Goal: Information Seeking & Learning: Learn about a topic

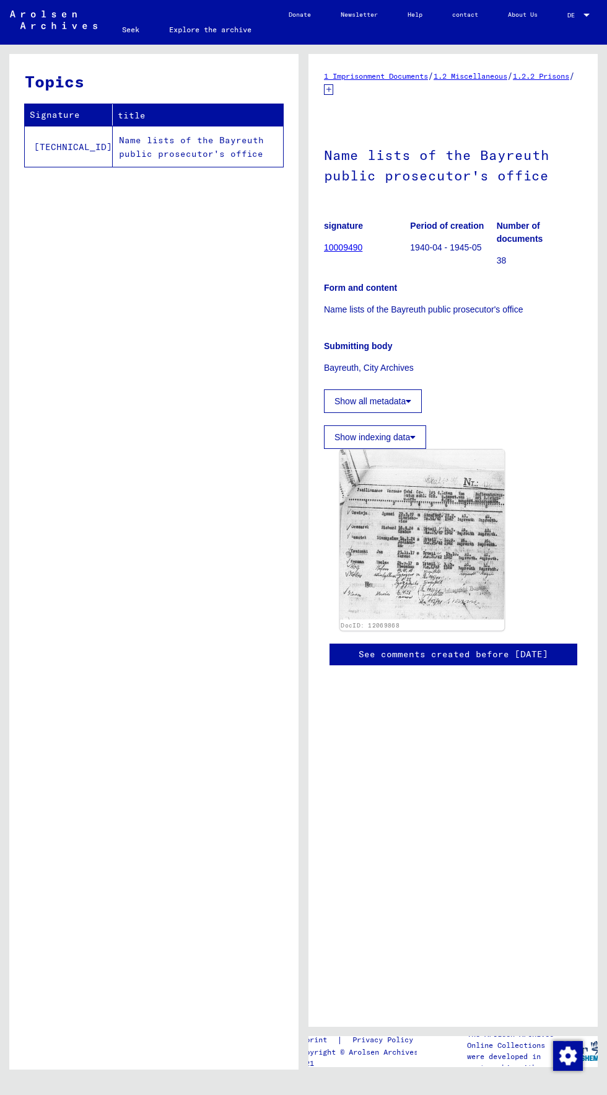
click at [438, 562] on img at bounding box center [422, 534] width 165 height 170
click at [431, 558] on img at bounding box center [422, 534] width 165 height 170
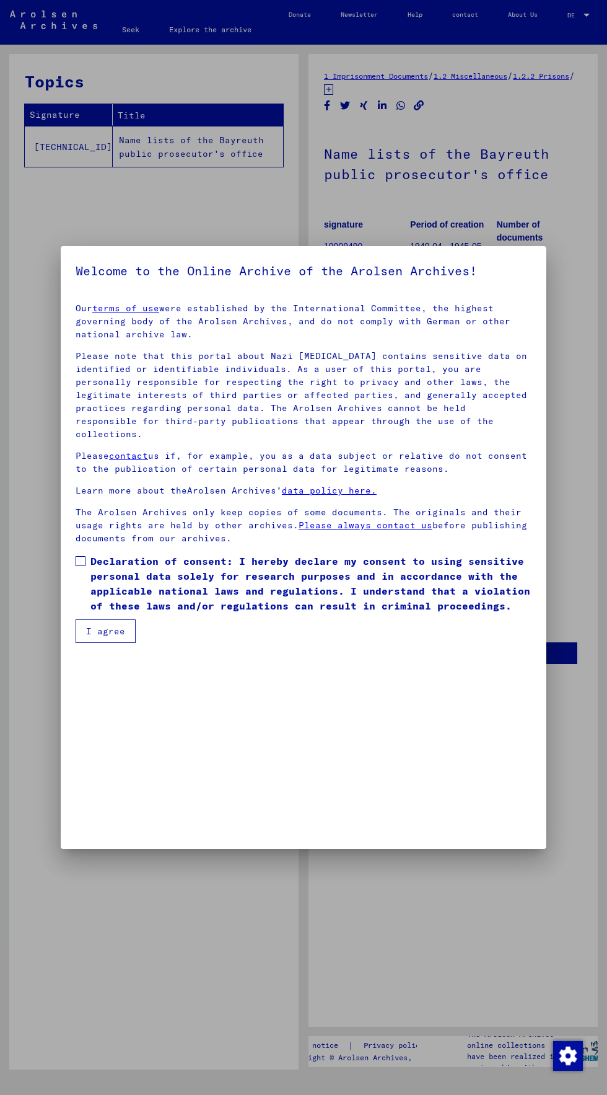
click at [231, 978] on div at bounding box center [303, 547] width 607 height 1095
click at [496, 996] on div at bounding box center [303, 547] width 607 height 1095
click at [569, 1074] on div at bounding box center [303, 547] width 607 height 1095
click at [568, 1094] on div at bounding box center [303, 547] width 607 height 1095
click at [230, 970] on div at bounding box center [303, 547] width 607 height 1095
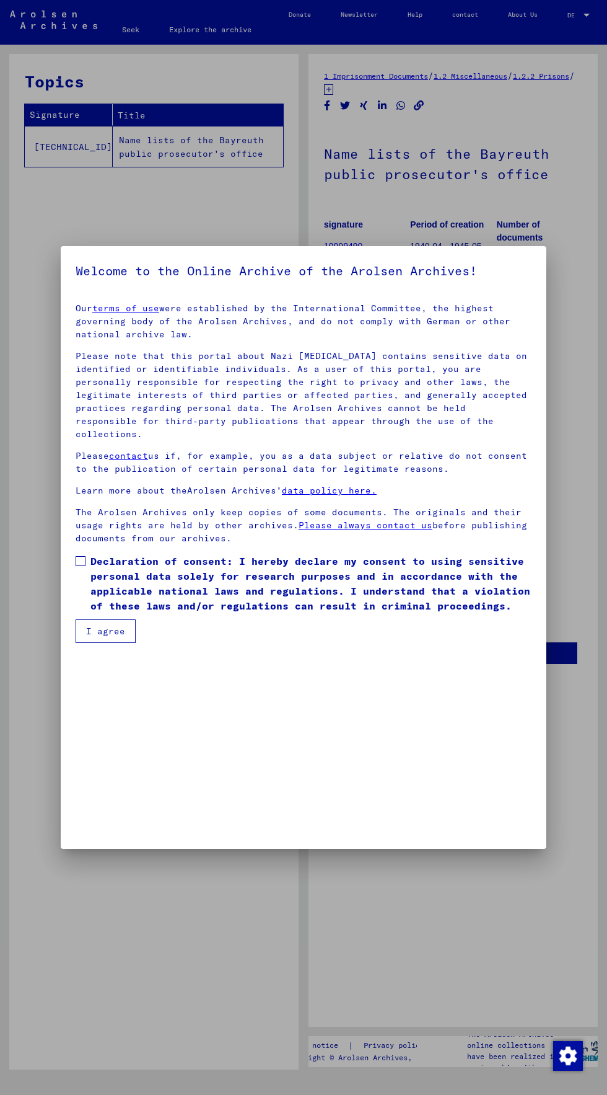
scroll to position [220, 0]
click at [103, 636] on font "I agree" at bounding box center [105, 630] width 39 height 11
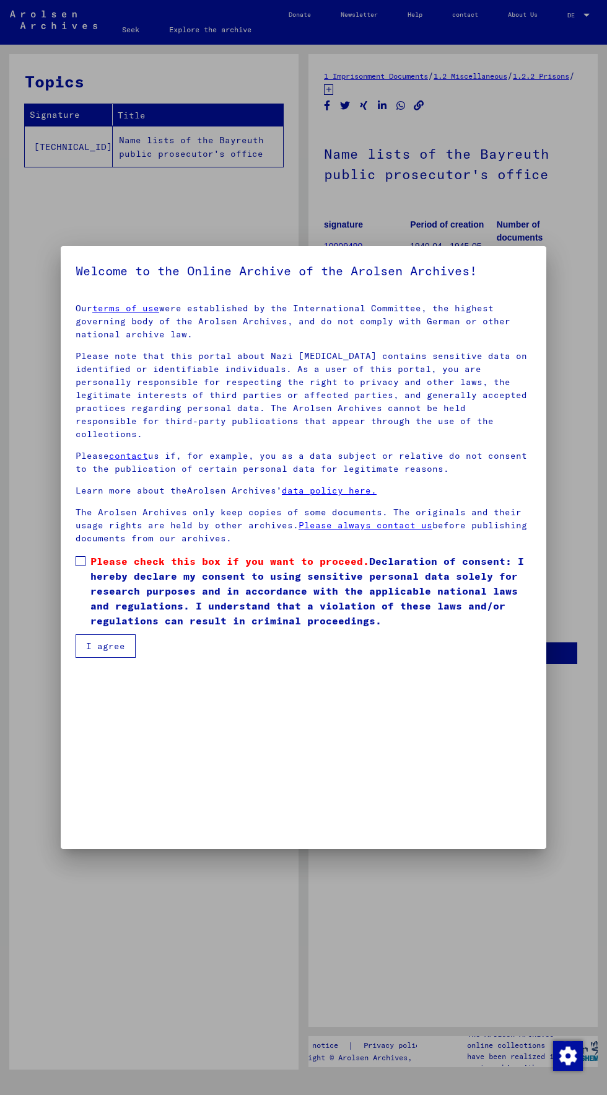
click at [82, 566] on span at bounding box center [81, 561] width 10 height 10
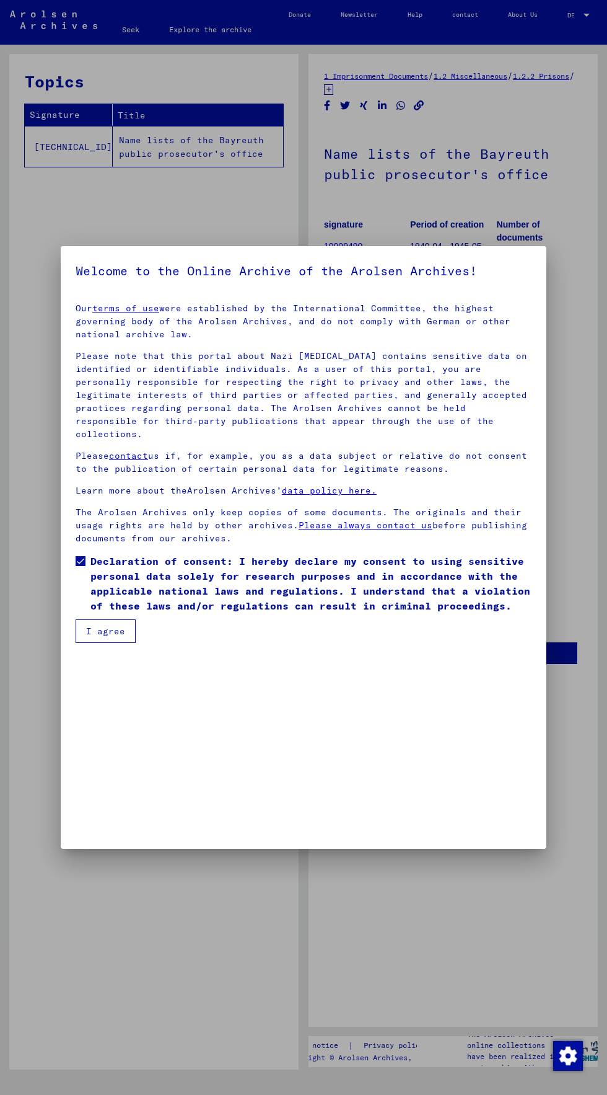
click at [97, 636] on font "I agree" at bounding box center [105, 630] width 39 height 11
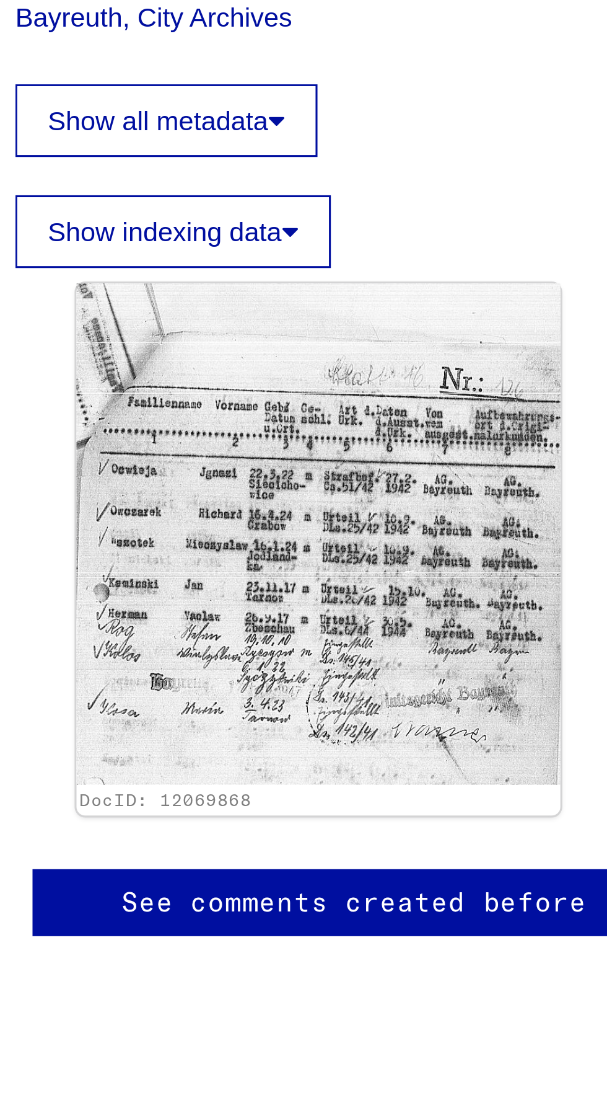
scroll to position [1, 0]
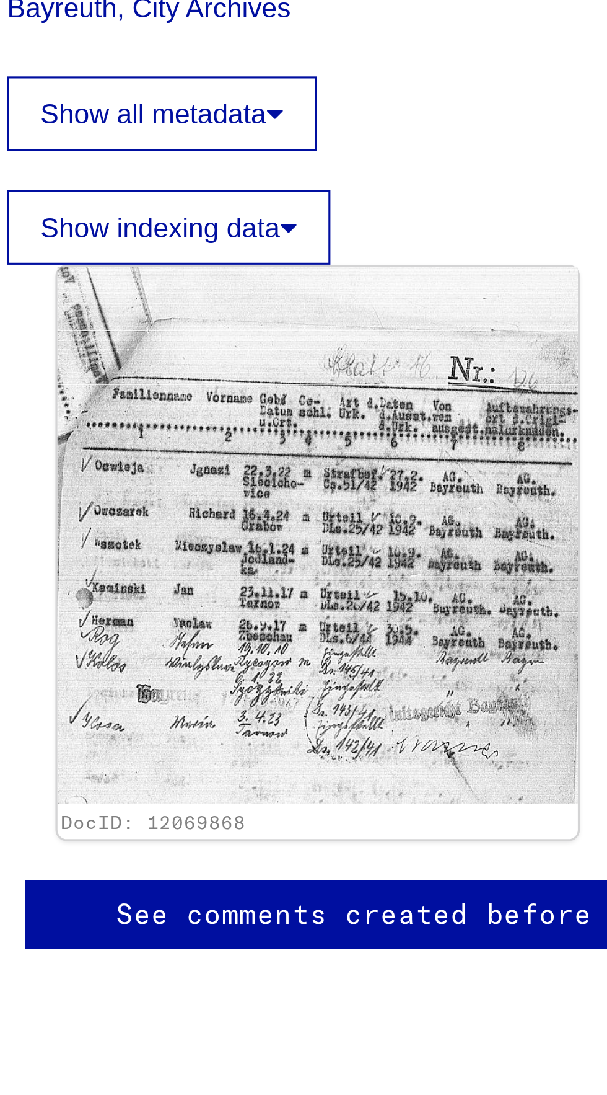
click at [453, 591] on img at bounding box center [422, 533] width 165 height 170
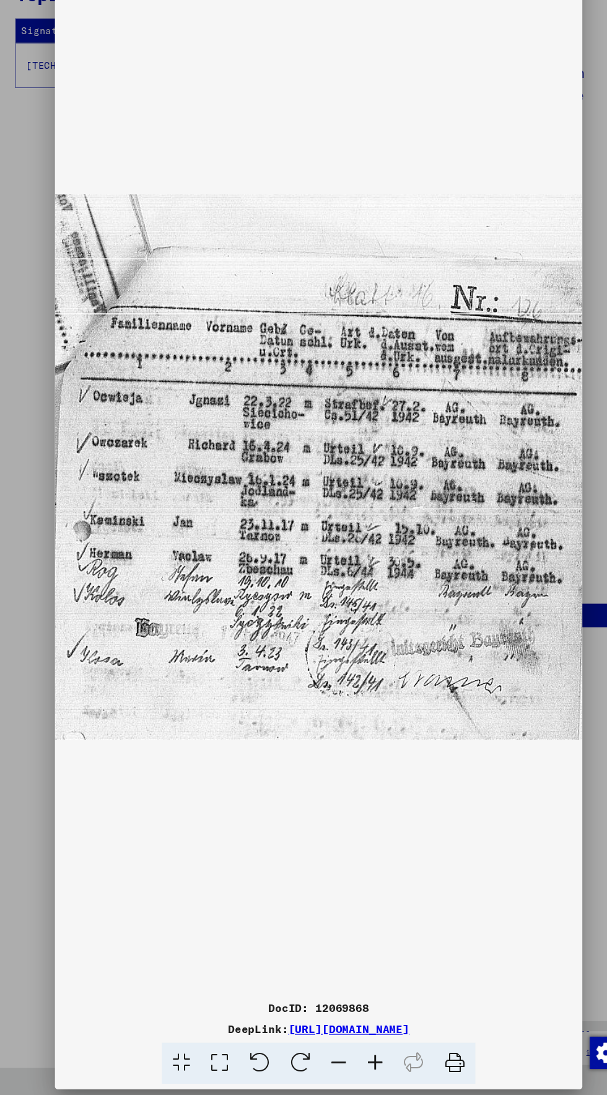
scroll to position [0, 0]
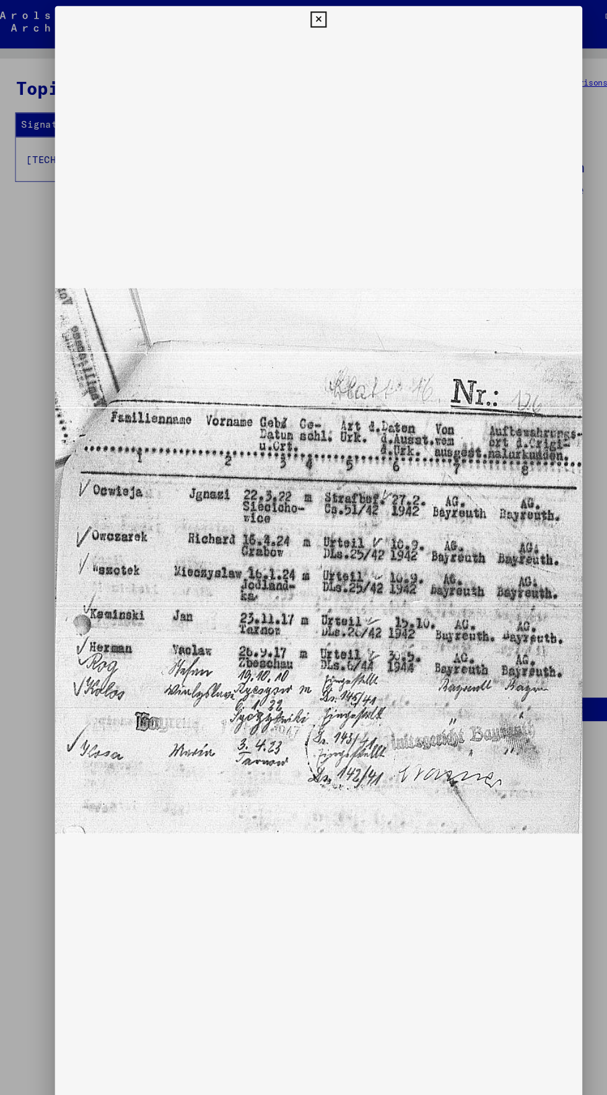
click at [307, 32] on img at bounding box center [304, 515] width 486 height 971
click at [303, 33] on img at bounding box center [304, 515] width 486 height 971
click at [304, 22] on icon at bounding box center [303, 18] width 14 height 15
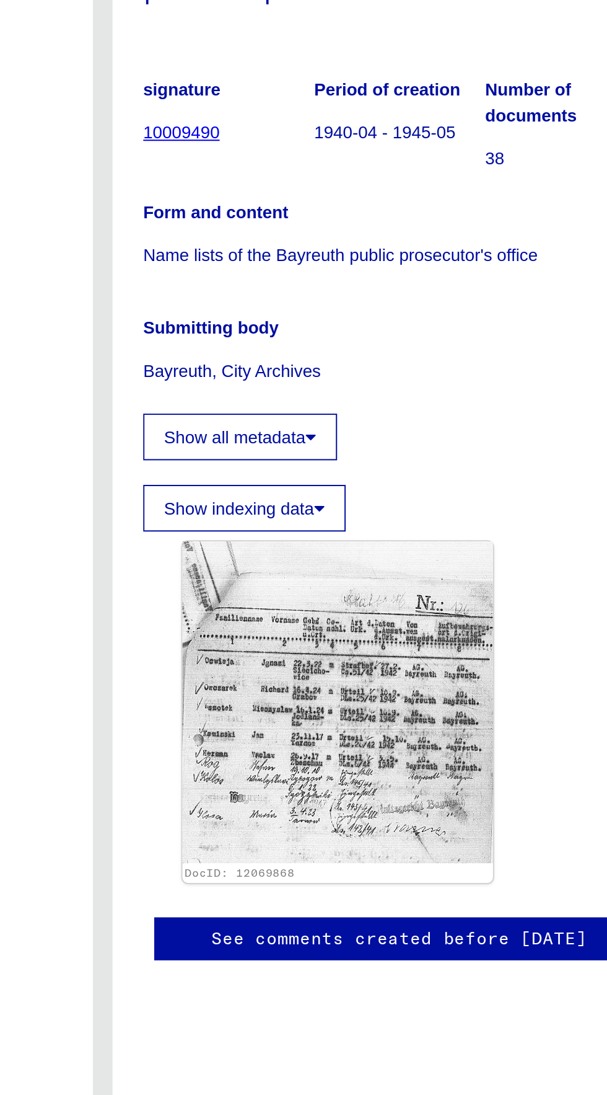
scroll to position [60, 0]
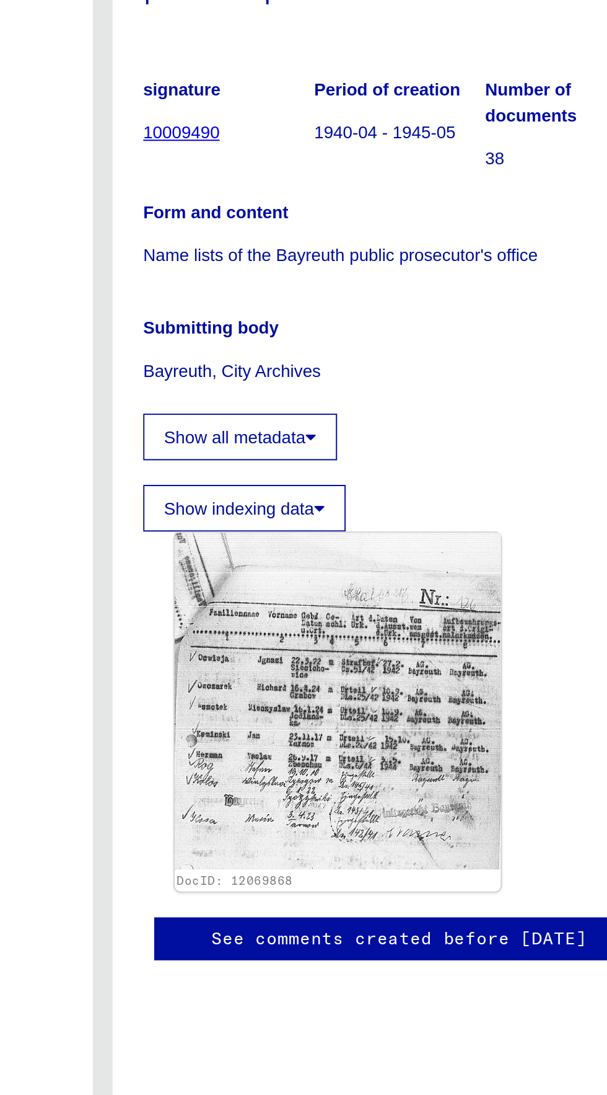
click at [464, 503] on img at bounding box center [422, 533] width 165 height 170
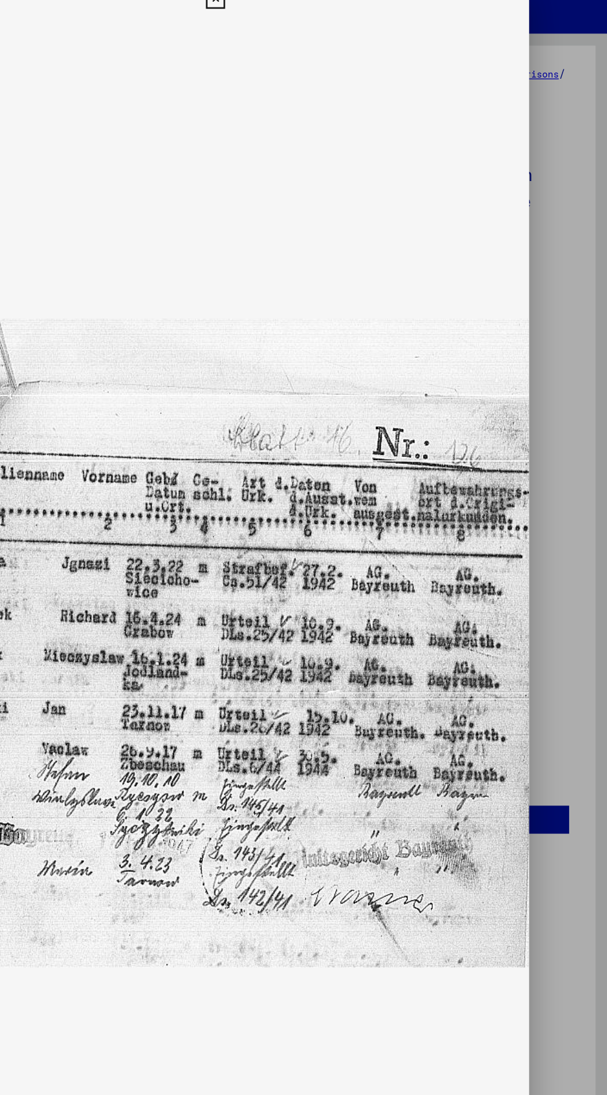
scroll to position [0, 0]
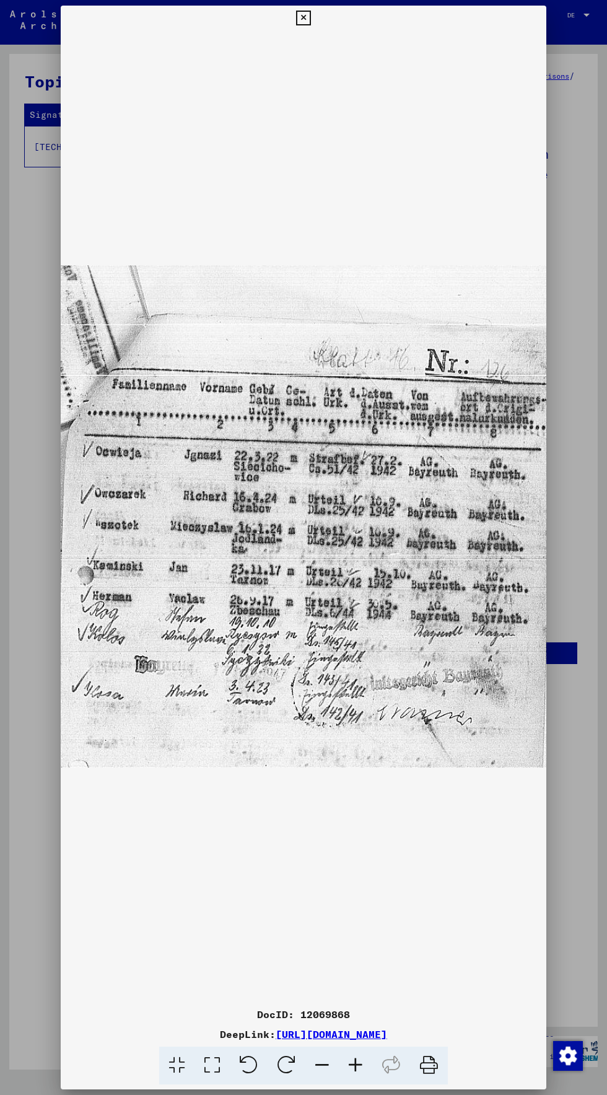
click at [578, 679] on div at bounding box center [303, 547] width 607 height 1095
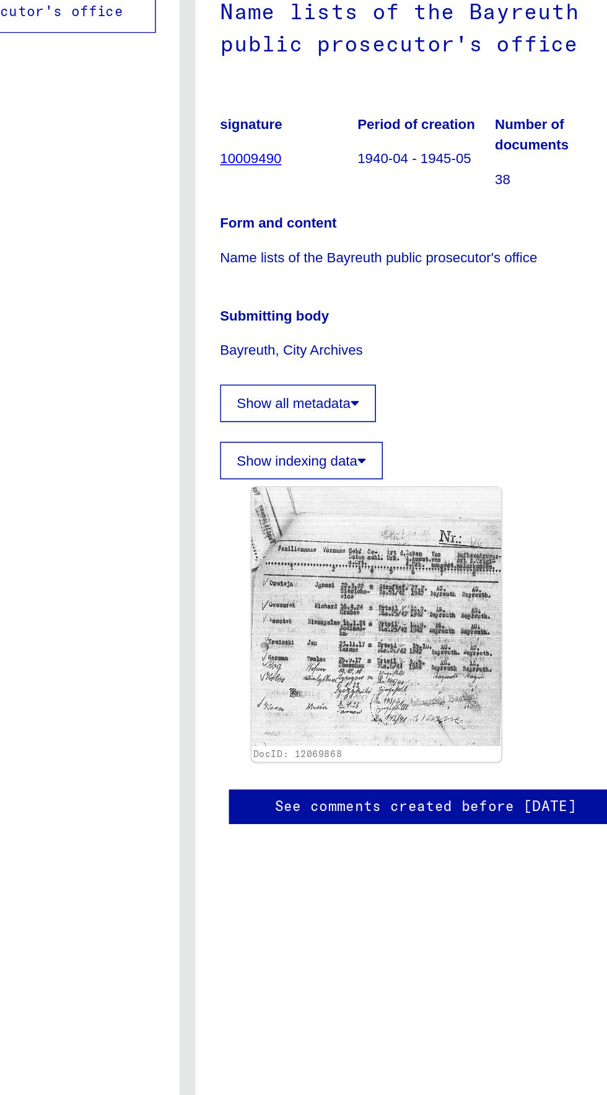
scroll to position [4, 3]
click at [330, 244] on font "10009490" at bounding box center [343, 246] width 38 height 10
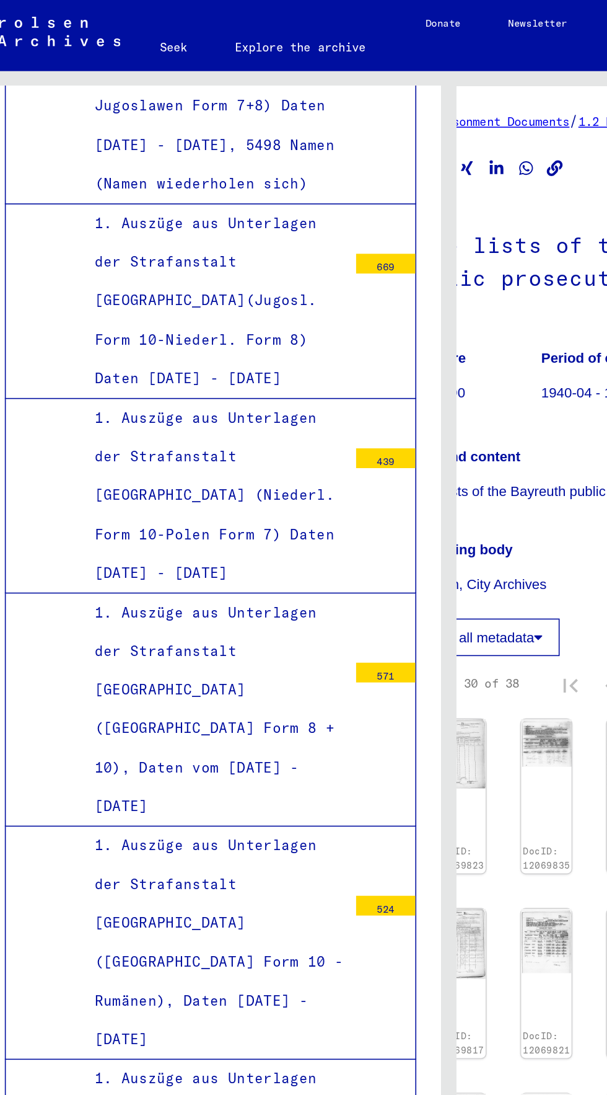
scroll to position [18, 3]
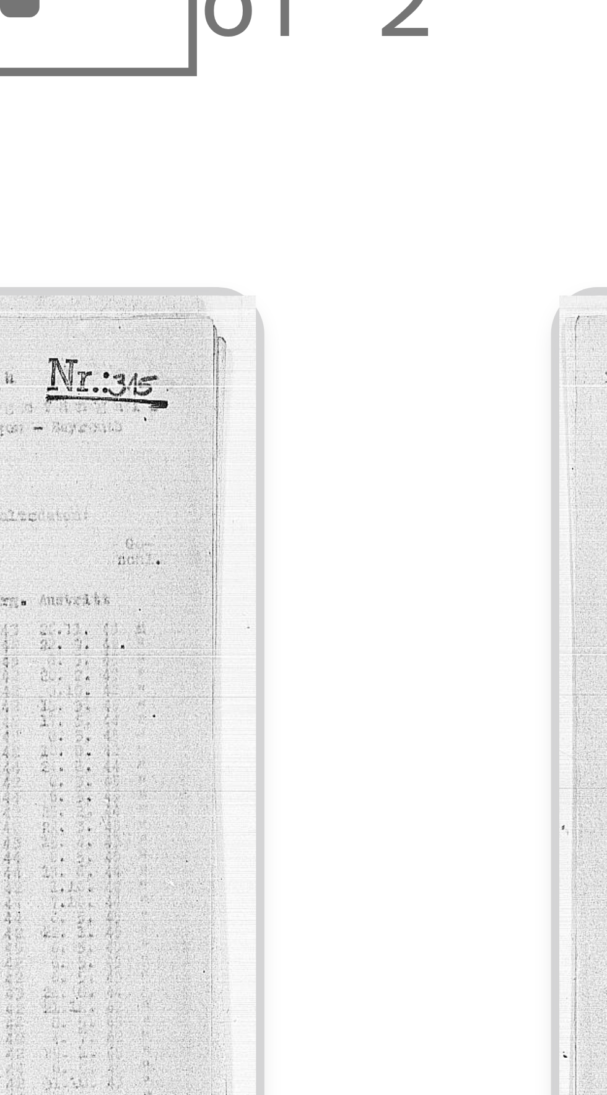
scroll to position [24, 63]
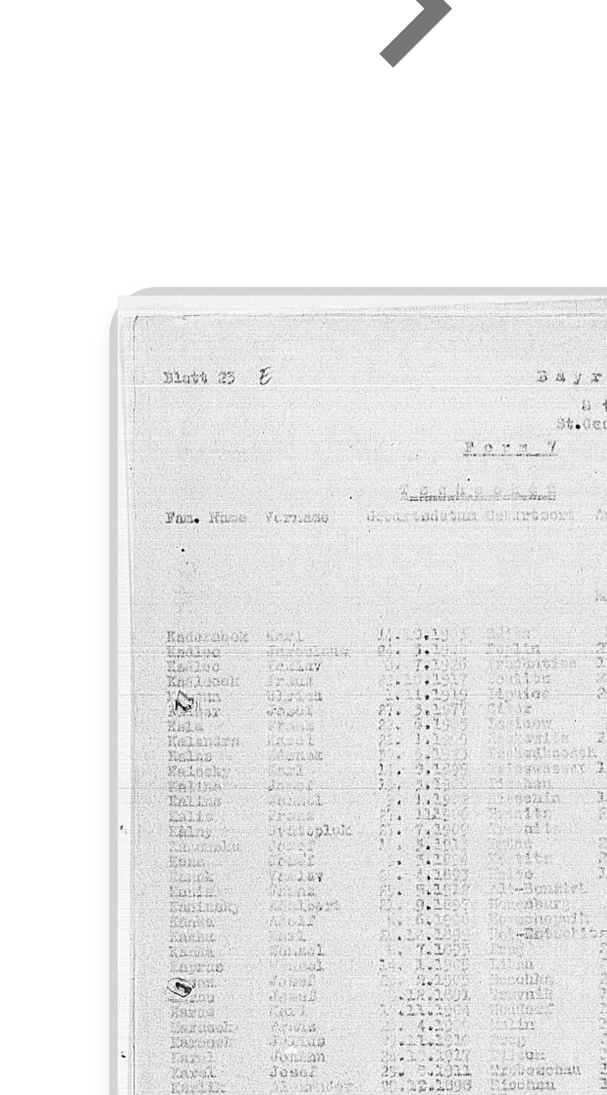
click at [535, 443] on img at bounding box center [551, 448] width 33 height 46
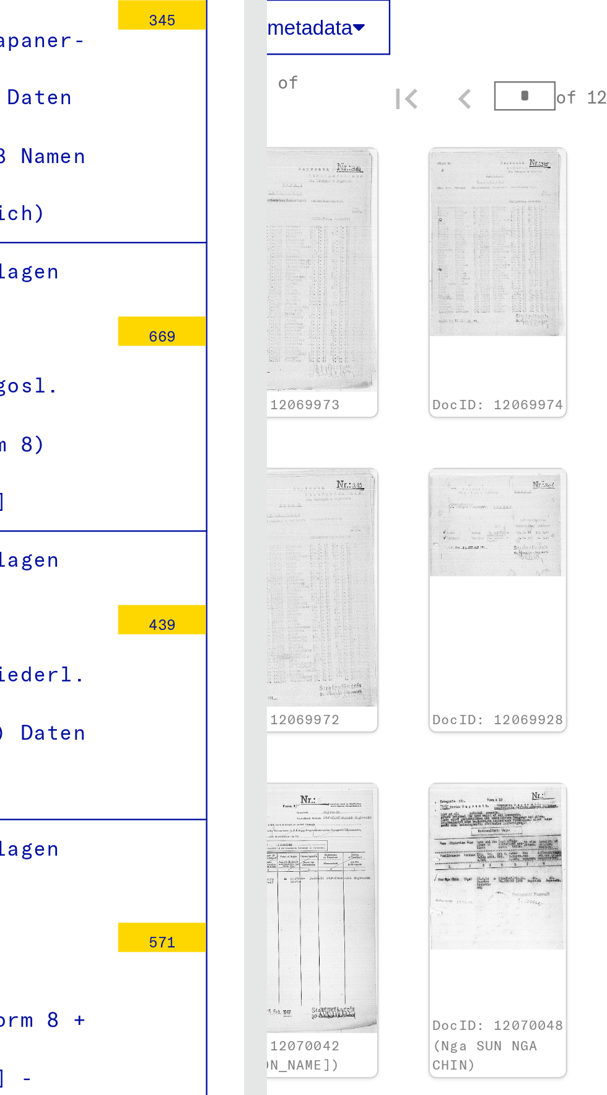
click at [376, 806] on img at bounding box center [406, 843] width 61 height 75
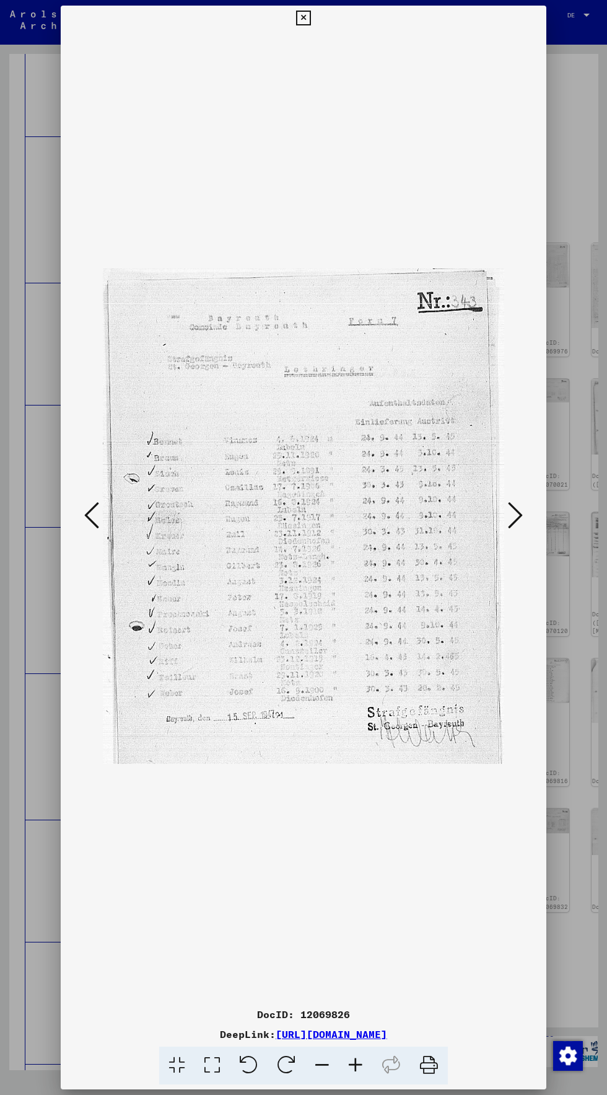
click at [43, 898] on div at bounding box center [303, 547] width 607 height 1095
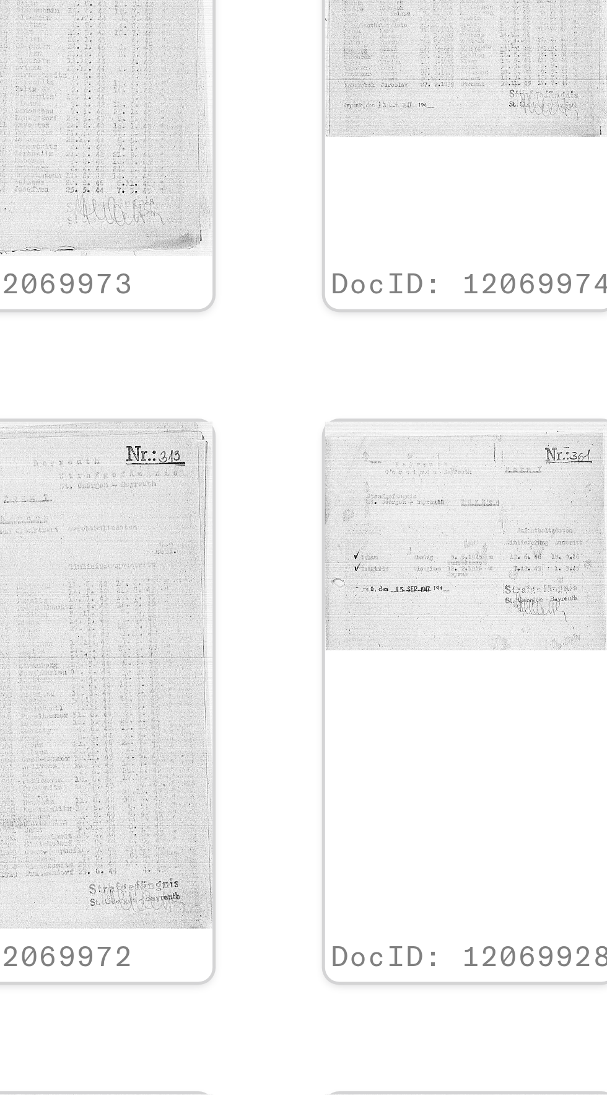
scroll to position [0, 3]
click at [455, 544] on img at bounding box center [485, 551] width 61 height 84
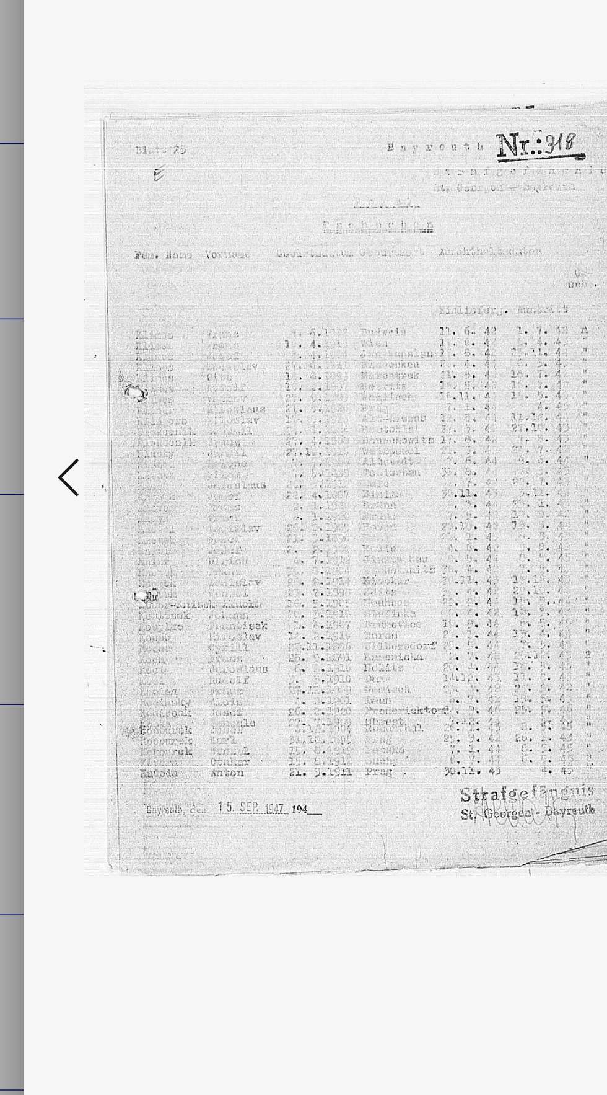
scroll to position [0, 0]
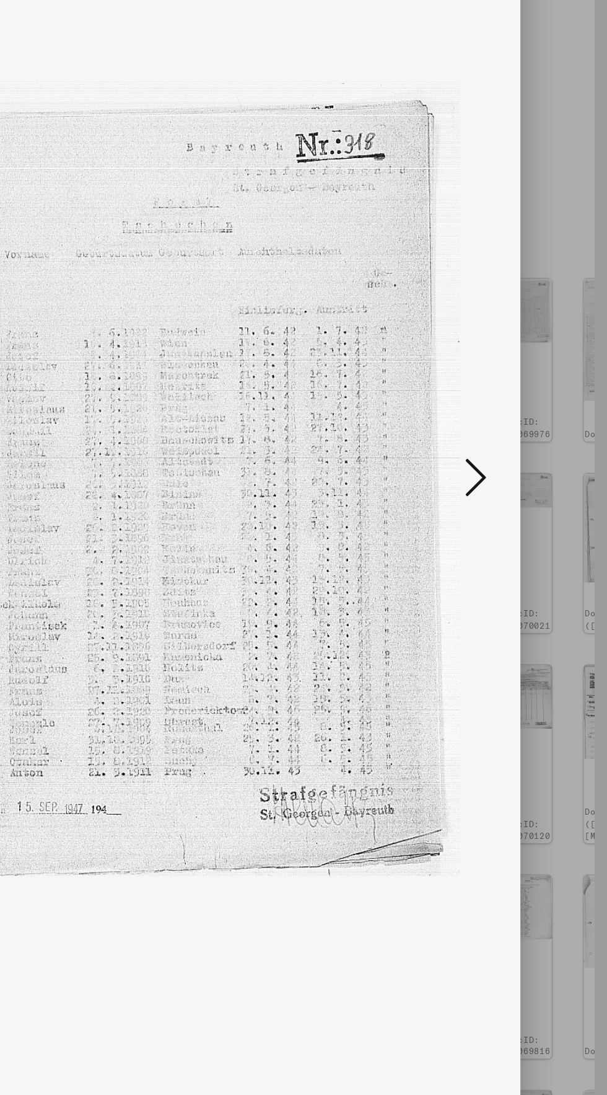
click at [516, 530] on icon at bounding box center [515, 515] width 15 height 30
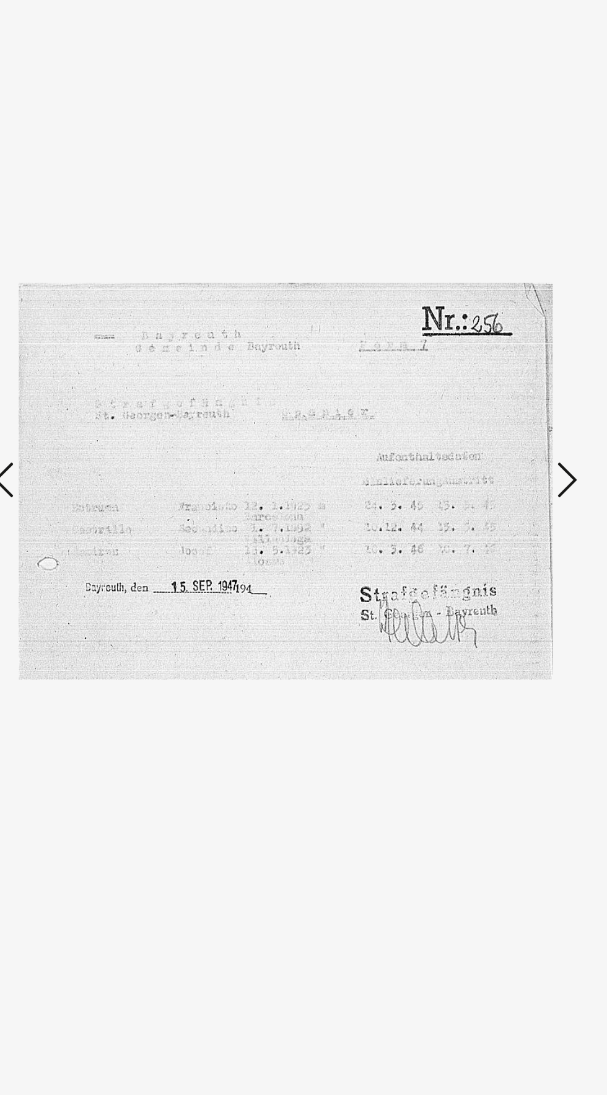
click at [526, 523] on button at bounding box center [515, 515] width 22 height 35
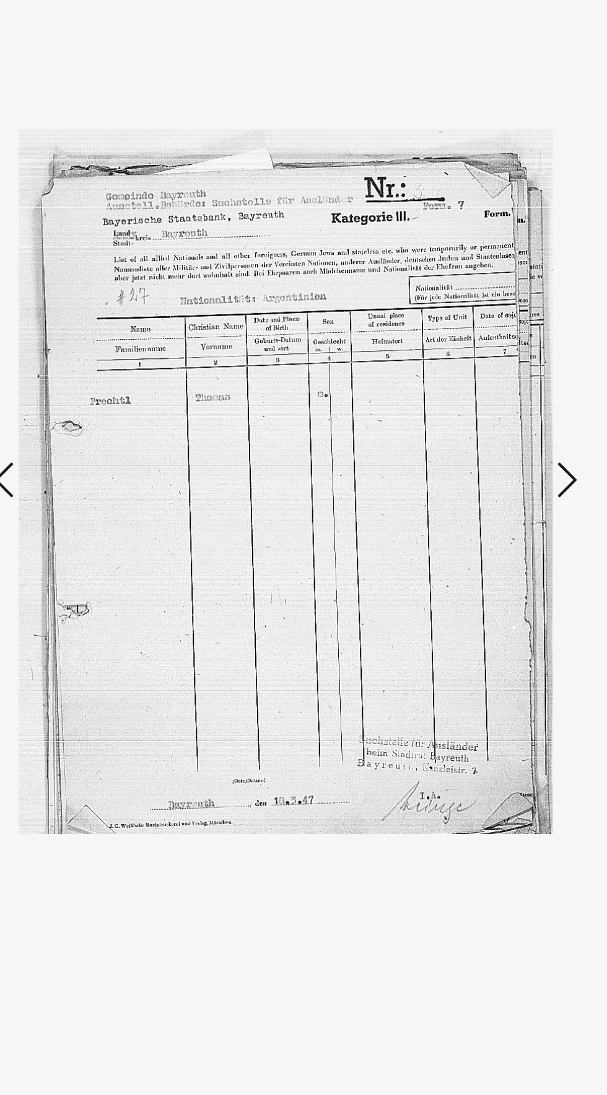
click at [520, 518] on icon at bounding box center [515, 515] width 15 height 30
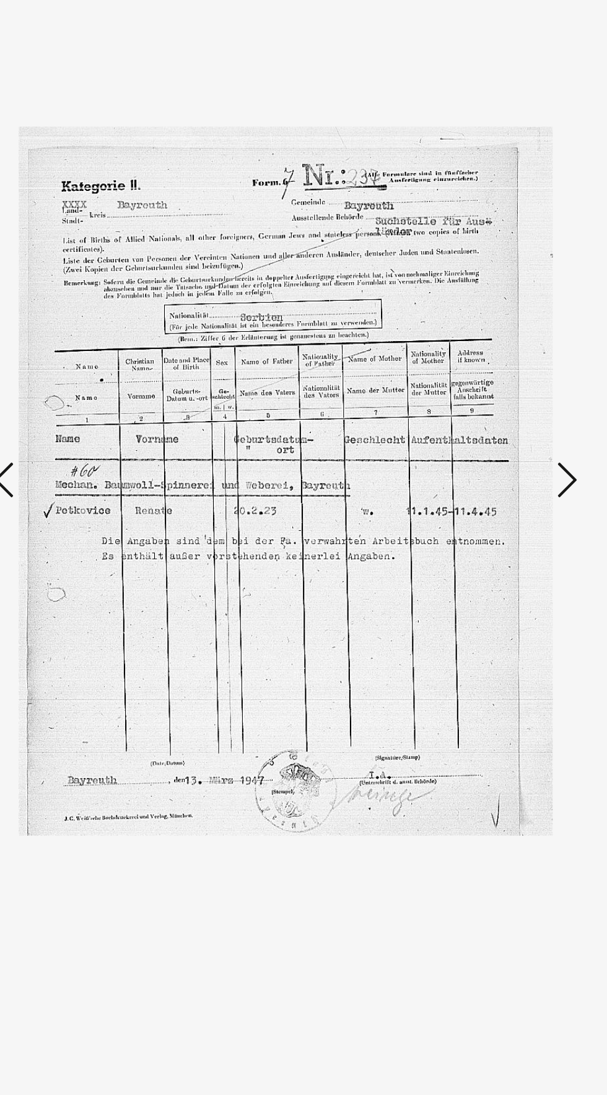
click at [509, 526] on icon at bounding box center [515, 515] width 15 height 30
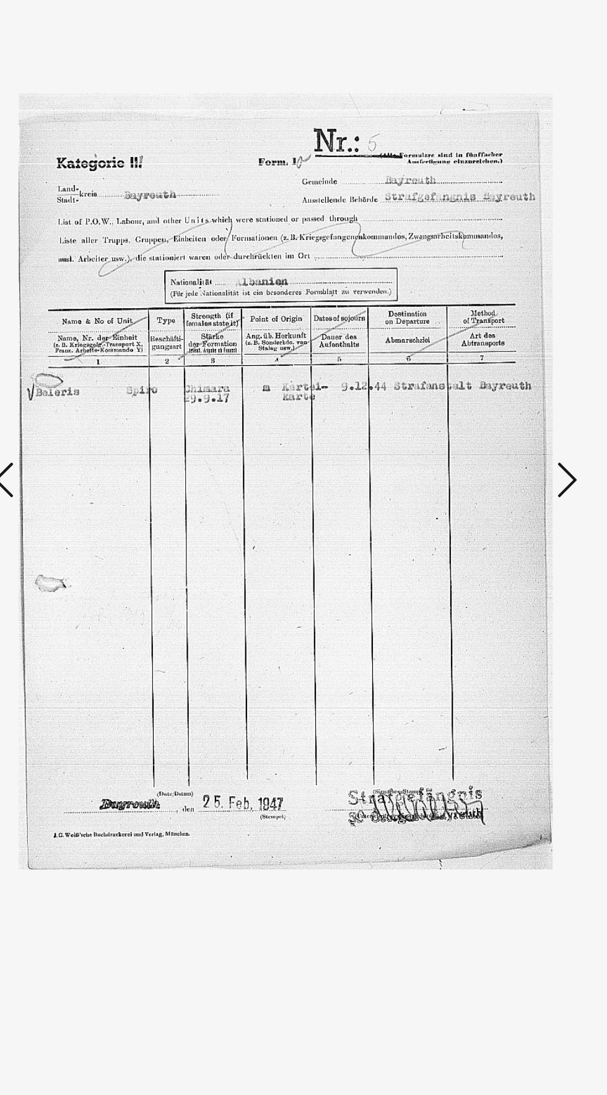
click at [512, 516] on icon at bounding box center [515, 515] width 15 height 30
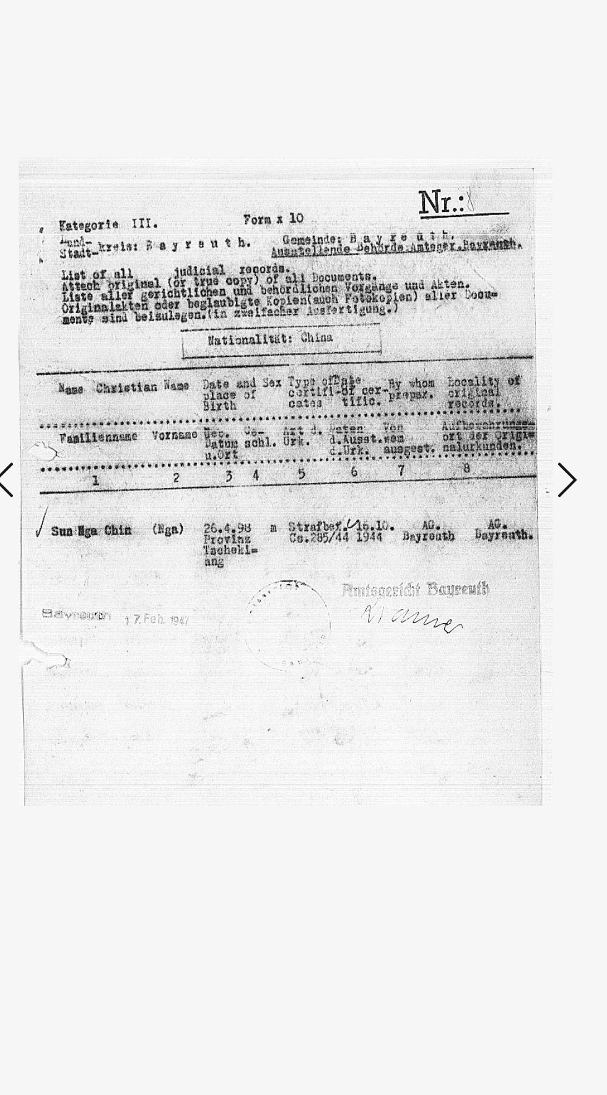
click at [513, 513] on icon at bounding box center [515, 515] width 15 height 30
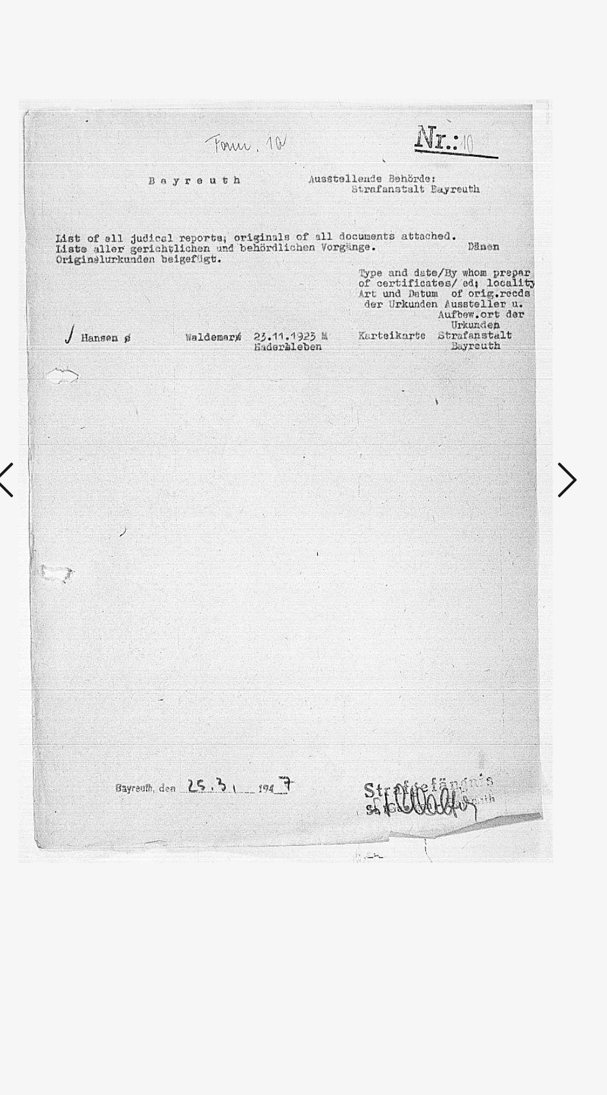
click at [506, 521] on button at bounding box center [515, 515] width 22 height 35
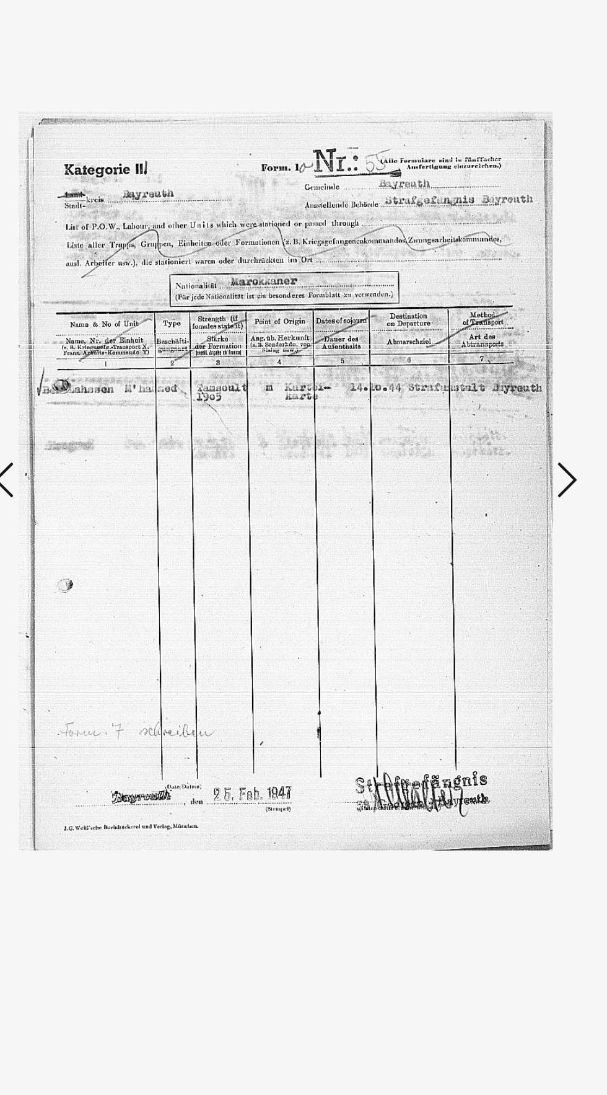
click at [511, 524] on icon at bounding box center [515, 515] width 15 height 30
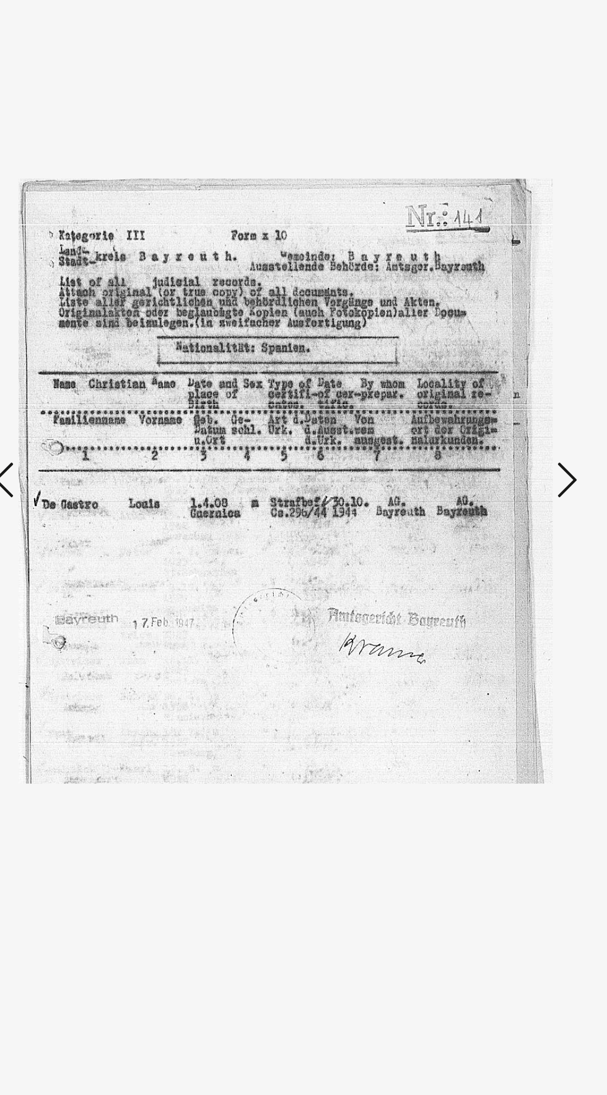
click at [508, 522] on button at bounding box center [515, 515] width 22 height 35
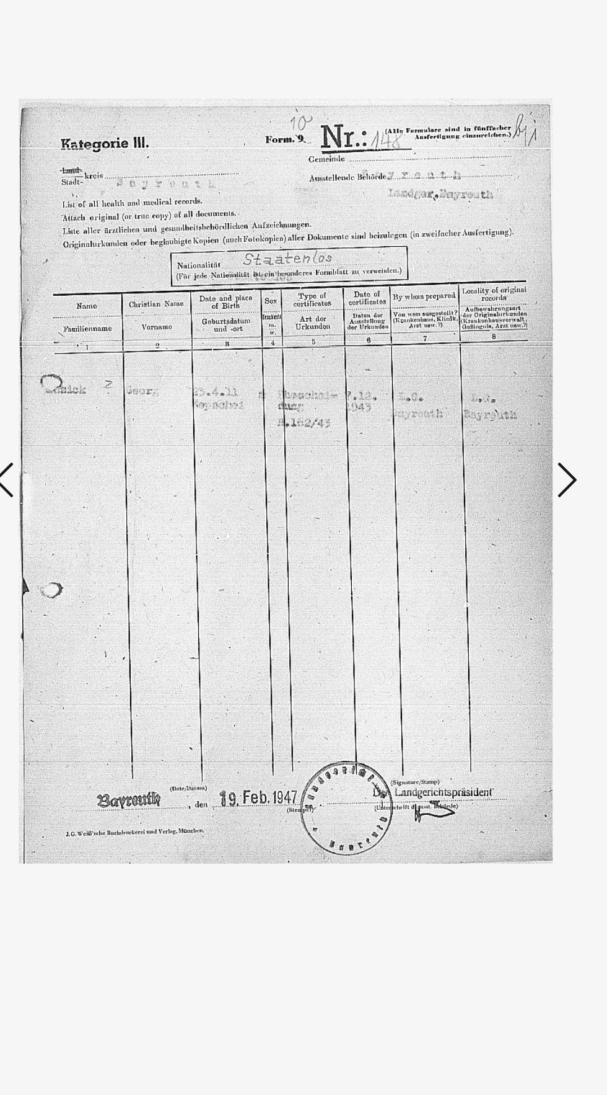
click at [511, 516] on icon at bounding box center [515, 515] width 15 height 30
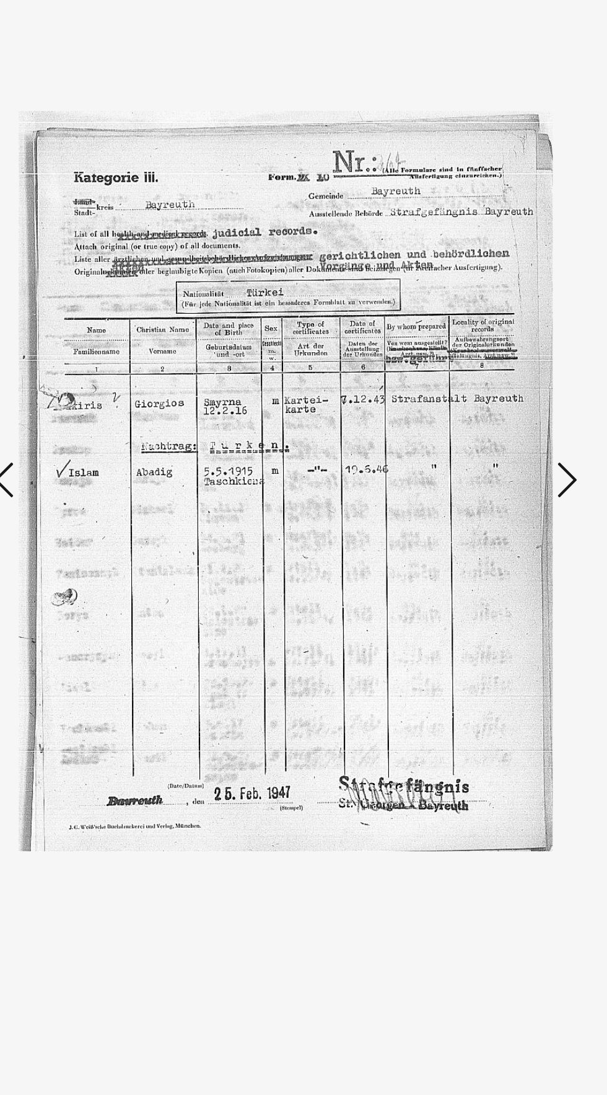
click at [503, 531] on img at bounding box center [304, 515] width 402 height 971
click at [511, 519] on icon at bounding box center [515, 515] width 15 height 30
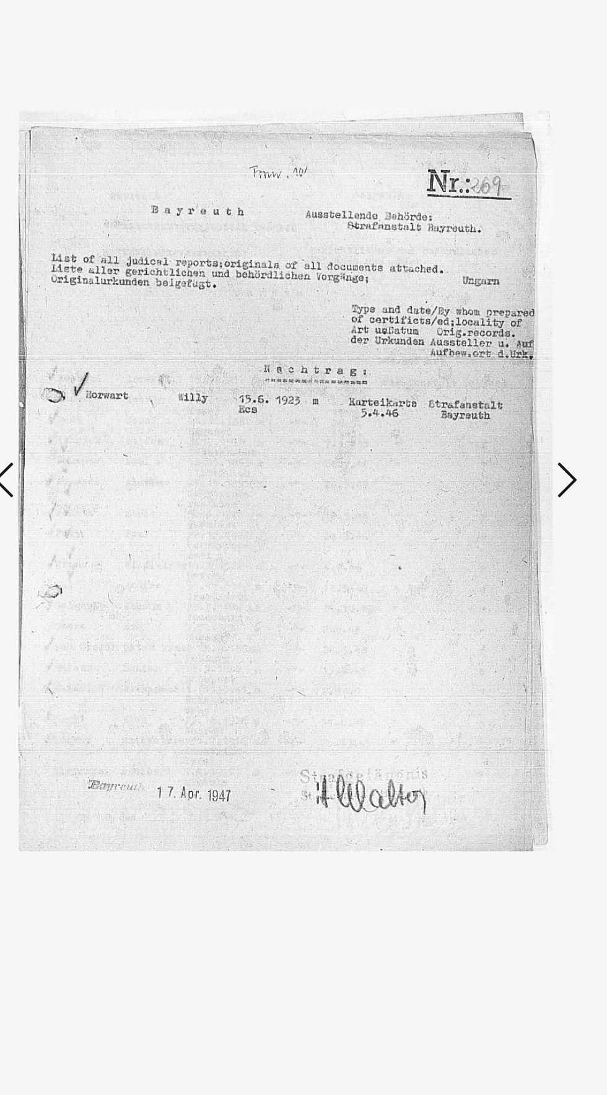
click at [518, 521] on icon at bounding box center [515, 515] width 15 height 30
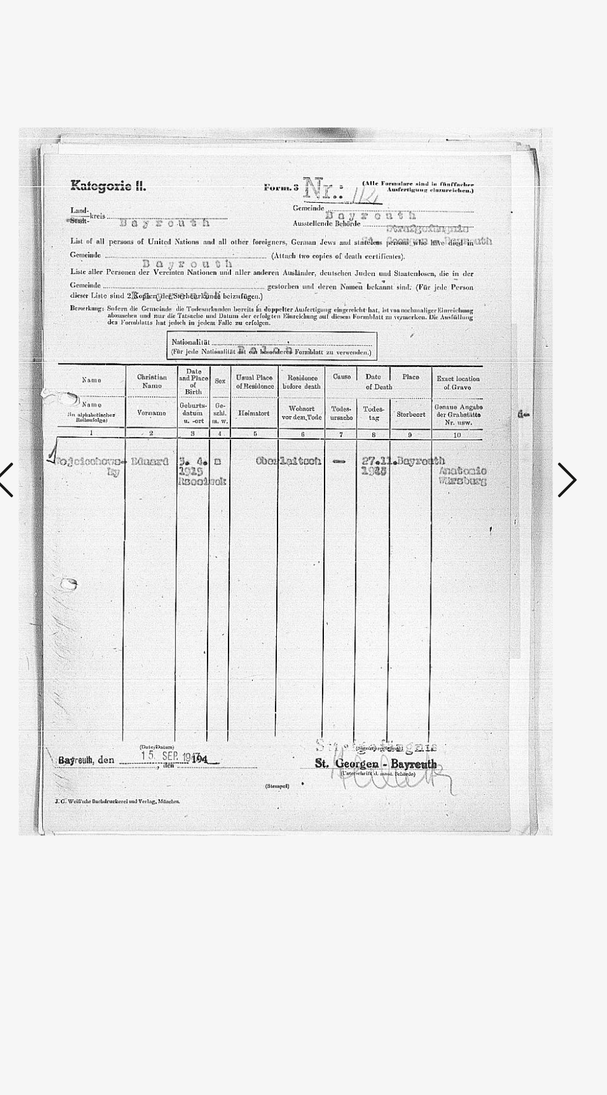
click at [516, 521] on icon at bounding box center [515, 515] width 15 height 30
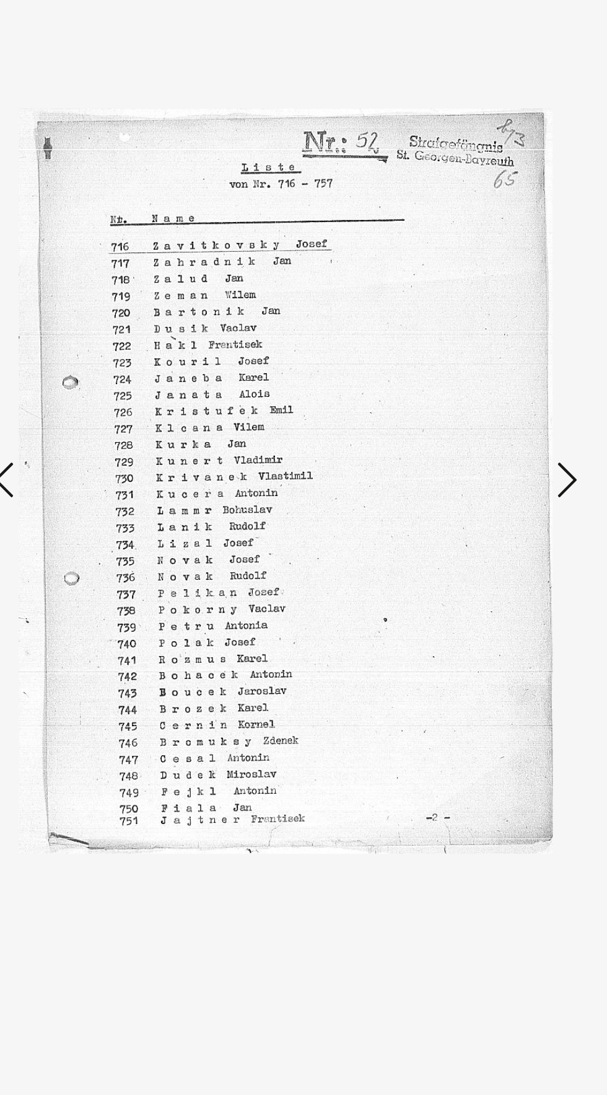
click at [513, 529] on icon at bounding box center [515, 515] width 15 height 30
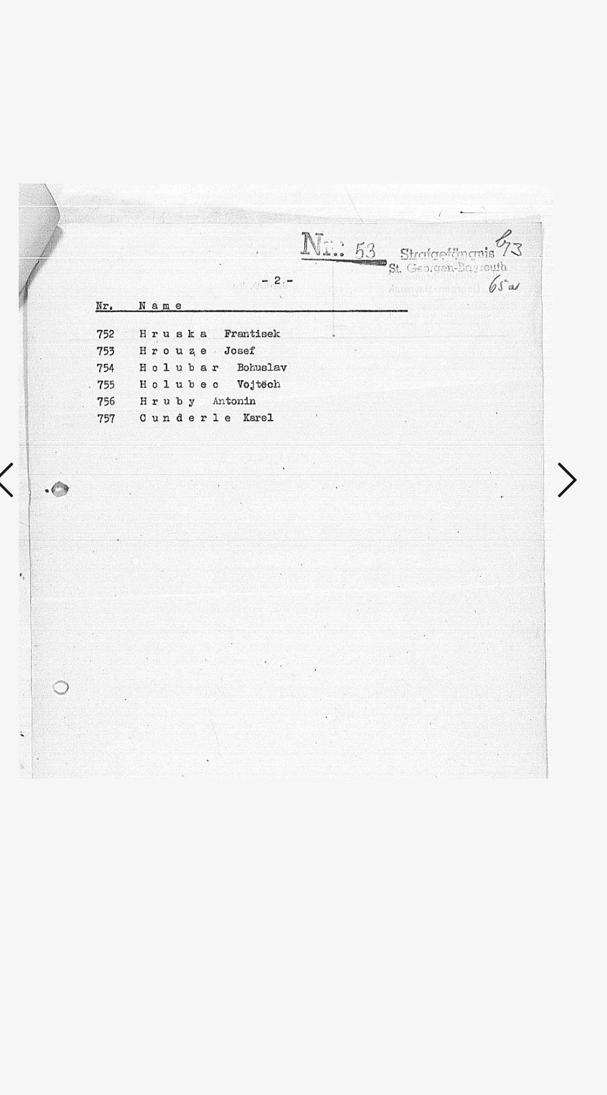
click at [516, 531] on button at bounding box center [515, 515] width 22 height 35
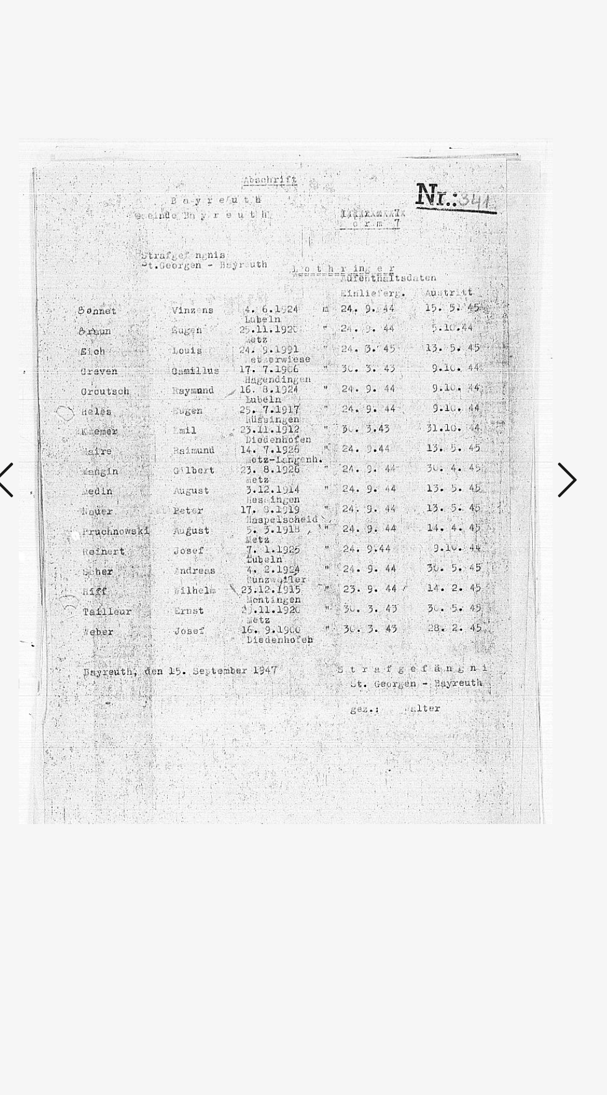
click at [516, 531] on button at bounding box center [515, 515] width 22 height 35
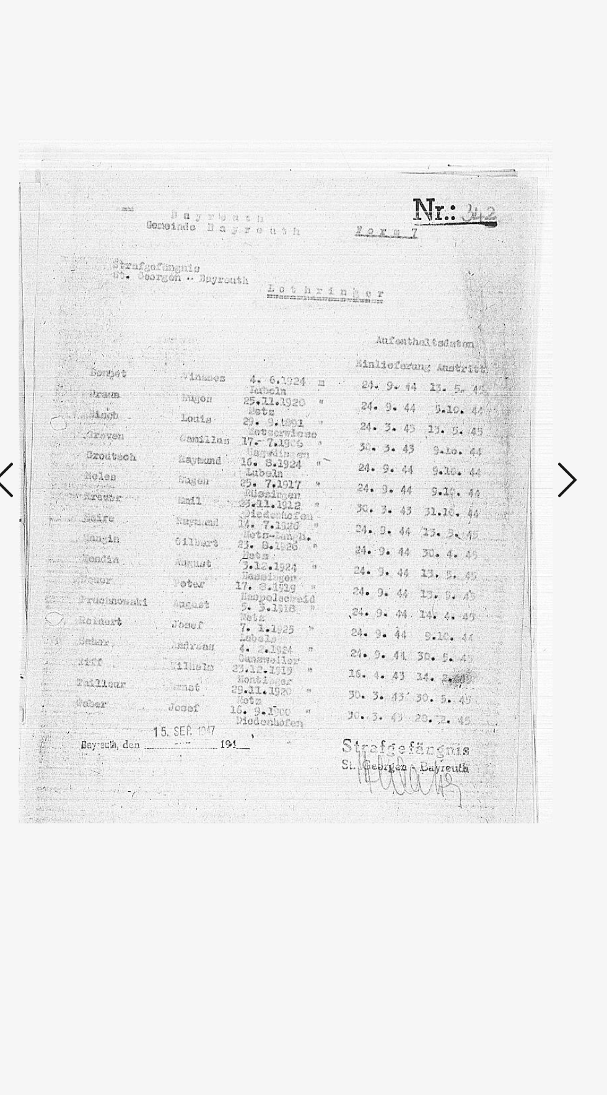
click at [518, 531] on button at bounding box center [515, 515] width 22 height 35
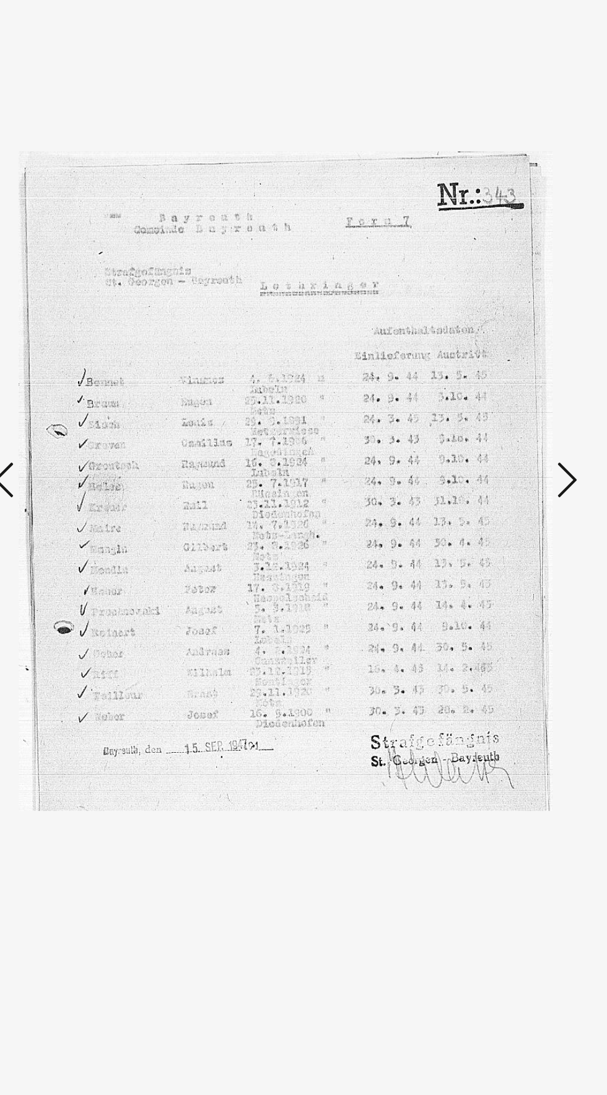
click at [509, 533] on button at bounding box center [515, 515] width 22 height 35
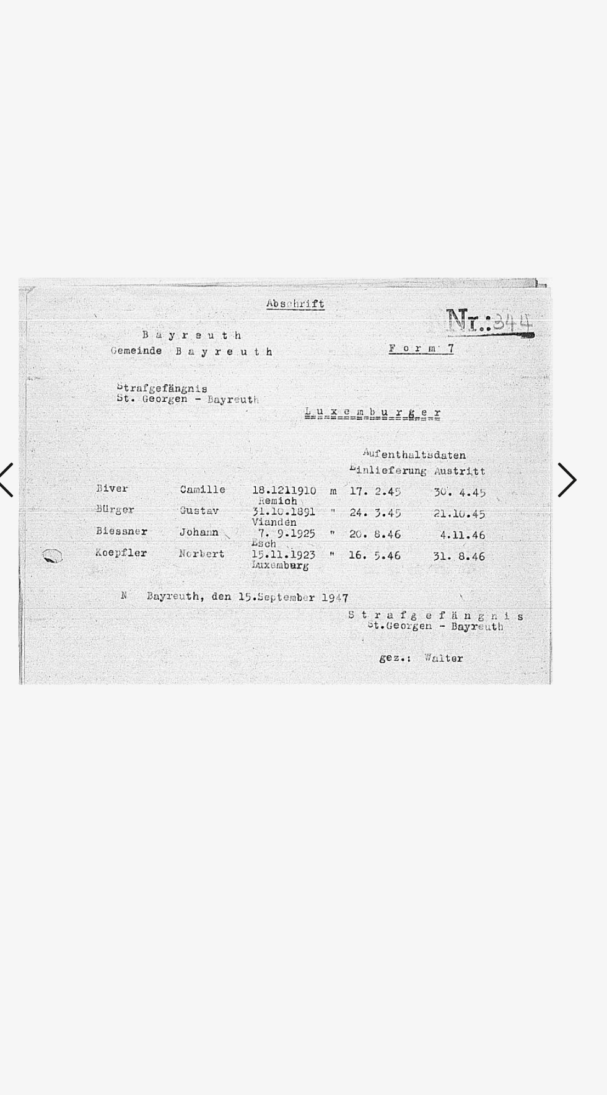
click at [514, 522] on icon at bounding box center [515, 515] width 15 height 30
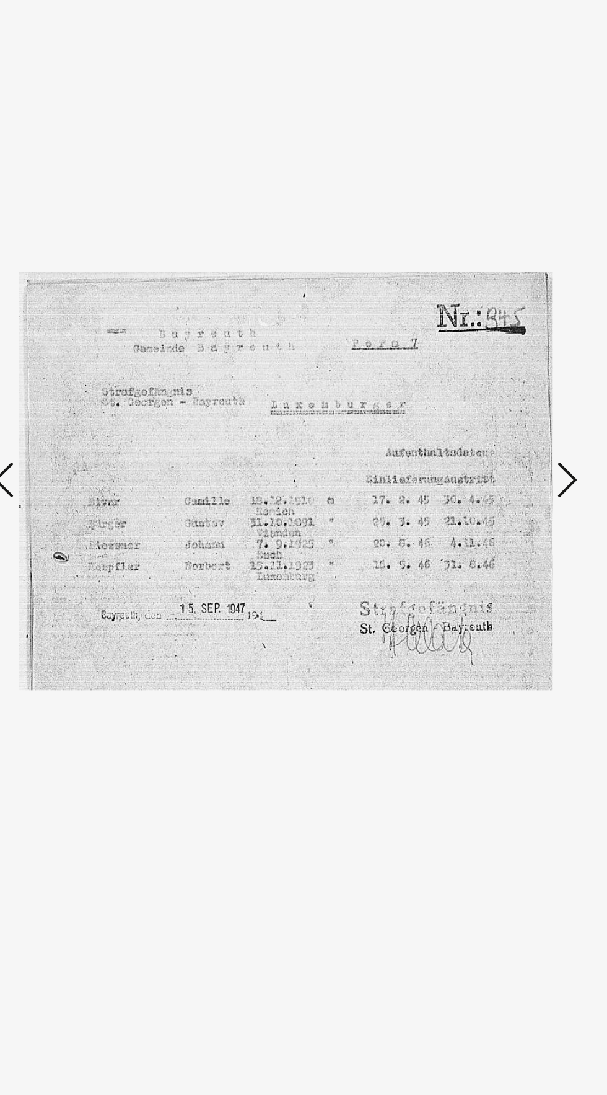
click at [506, 530] on button at bounding box center [515, 515] width 22 height 35
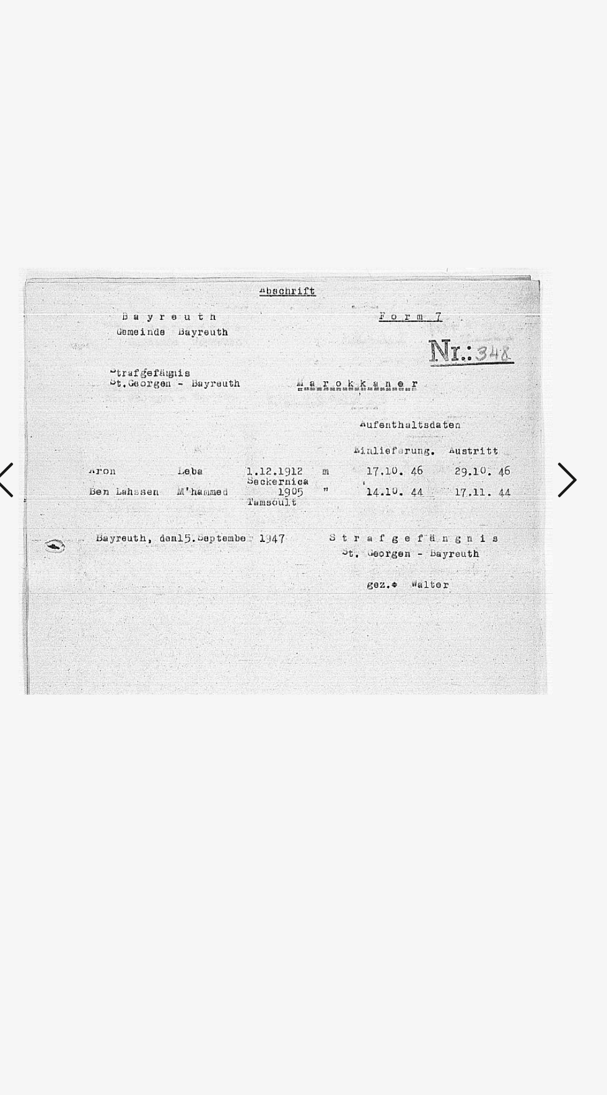
click at [504, 528] on img at bounding box center [304, 515] width 402 height 971
click at [512, 519] on icon at bounding box center [515, 515] width 15 height 30
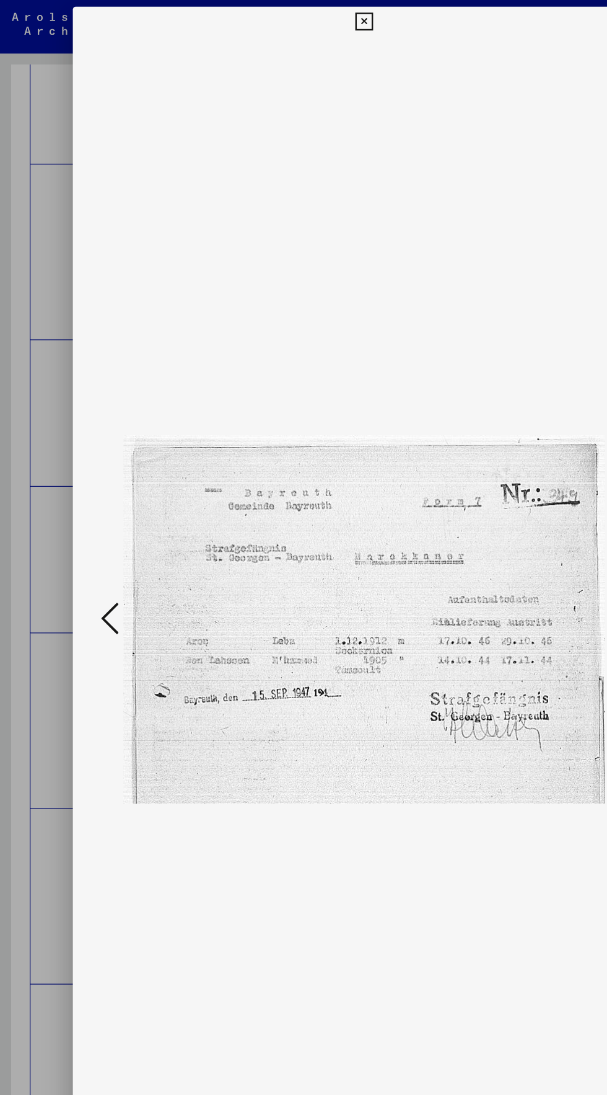
click at [294, 38] on img at bounding box center [304, 515] width 402 height 971
click at [304, 19] on icon at bounding box center [303, 18] width 14 height 15
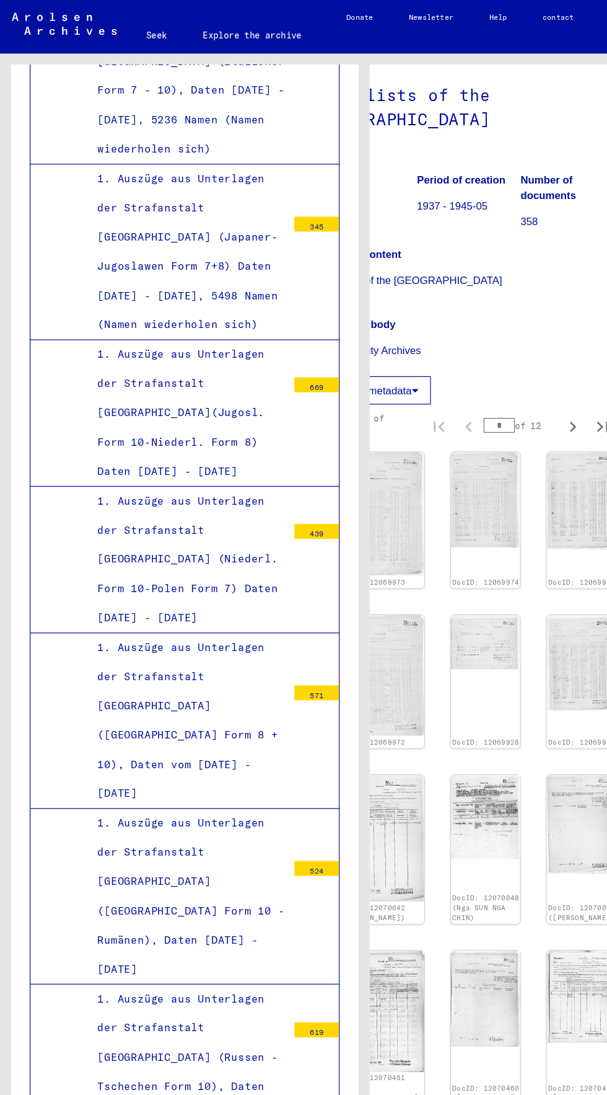
scroll to position [74, 0]
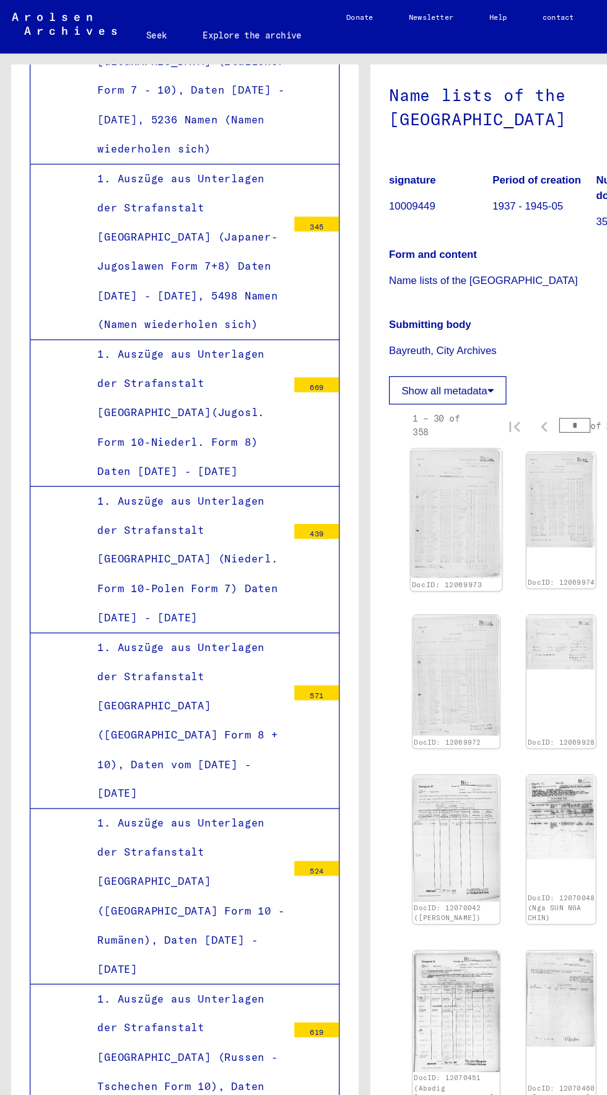
click at [361, 399] on img at bounding box center [380, 428] width 76 height 108
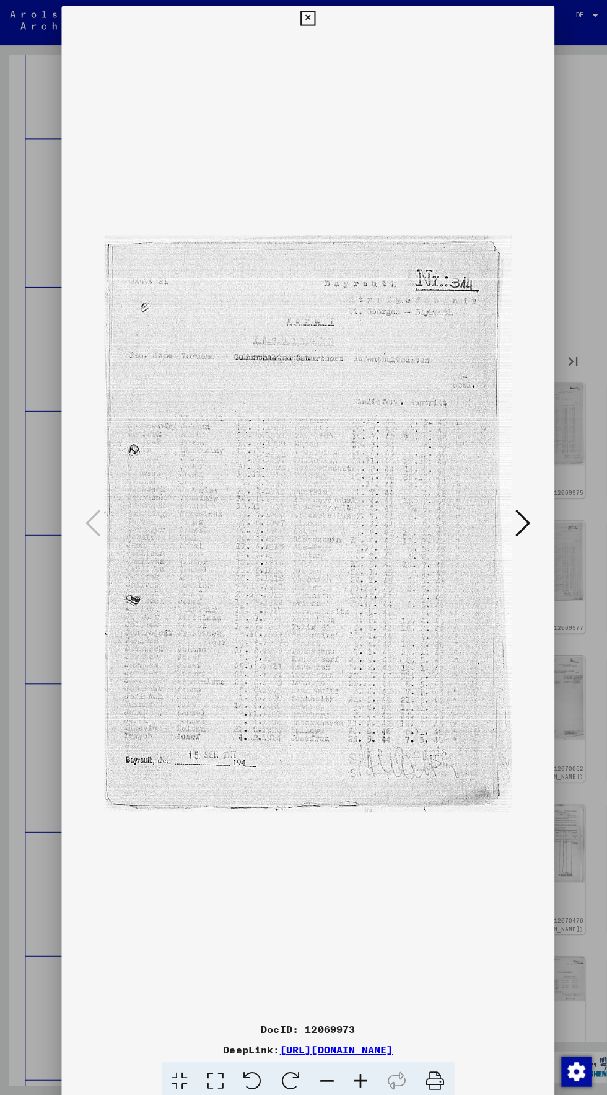
click at [540, 514] on div at bounding box center [304, 515] width 486 height 971
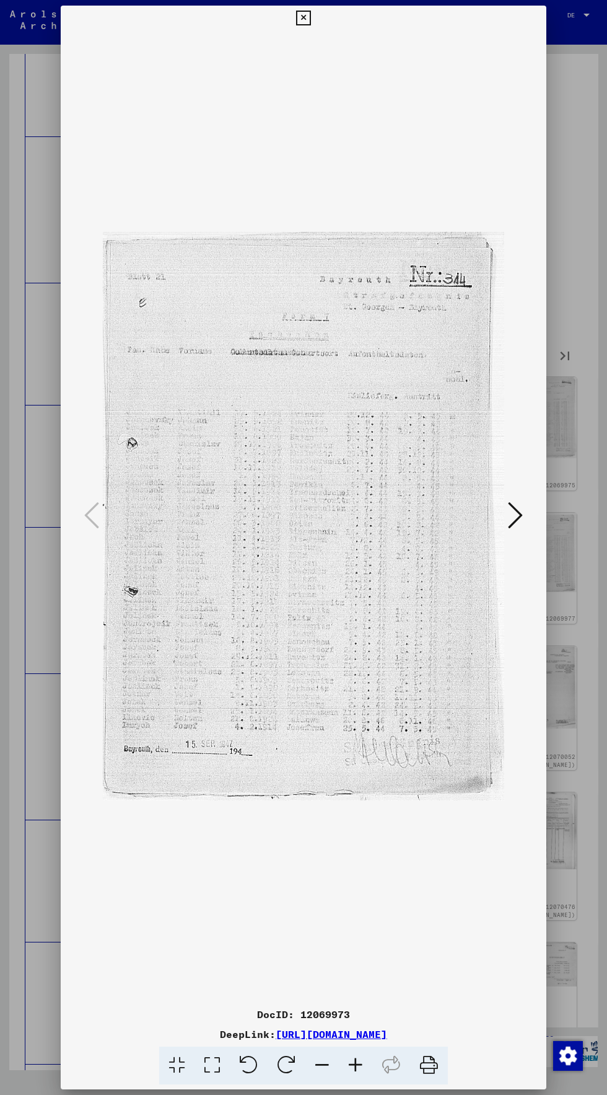
click at [517, 504] on icon at bounding box center [515, 515] width 15 height 30
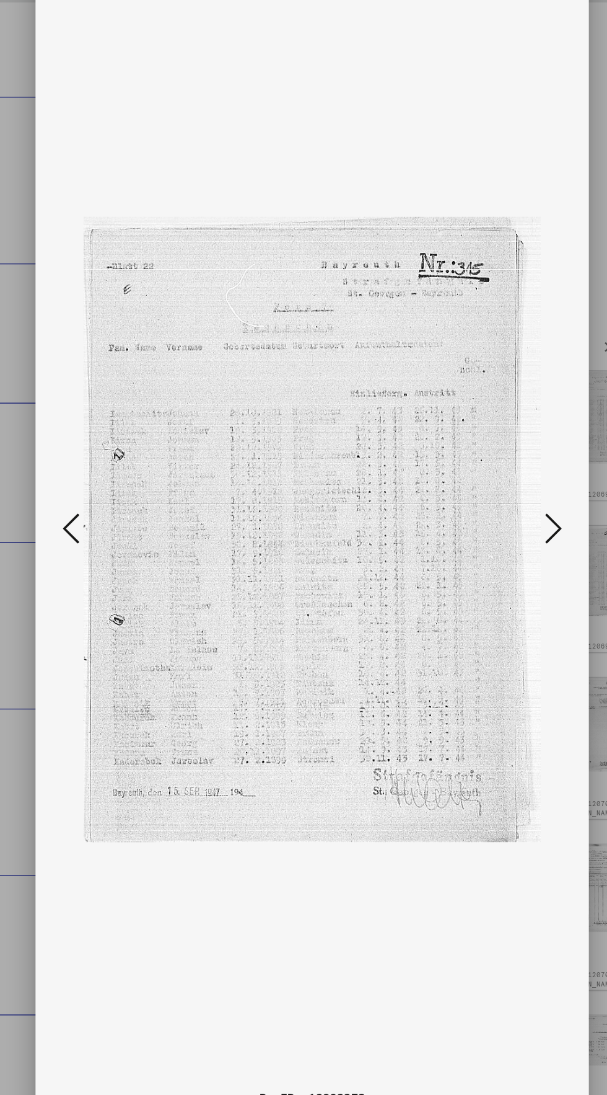
click at [522, 518] on icon at bounding box center [515, 515] width 15 height 30
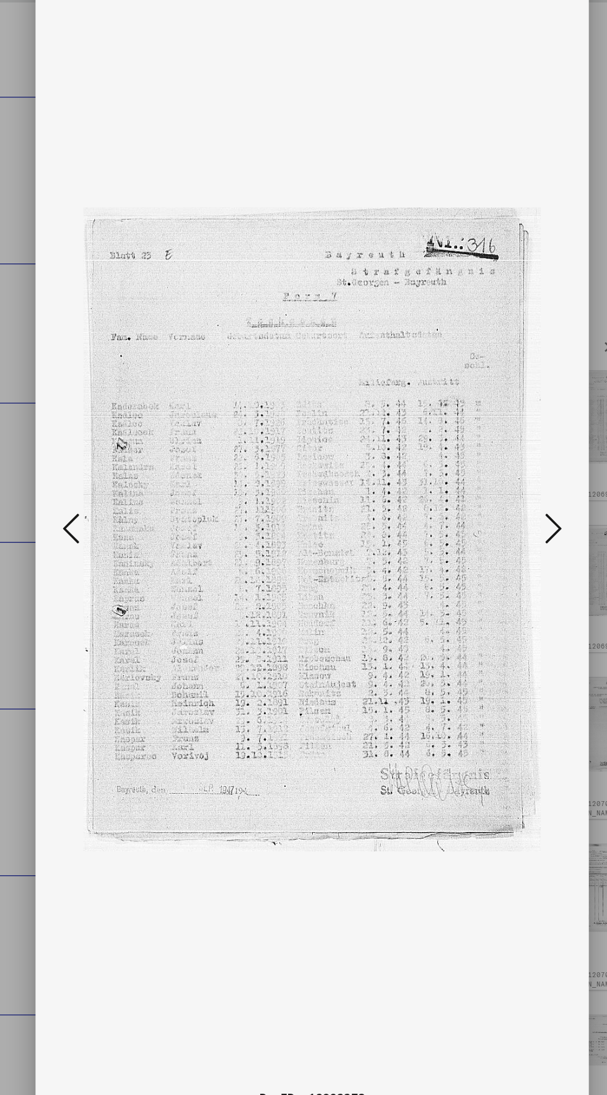
click at [92, 528] on icon at bounding box center [91, 515] width 15 height 30
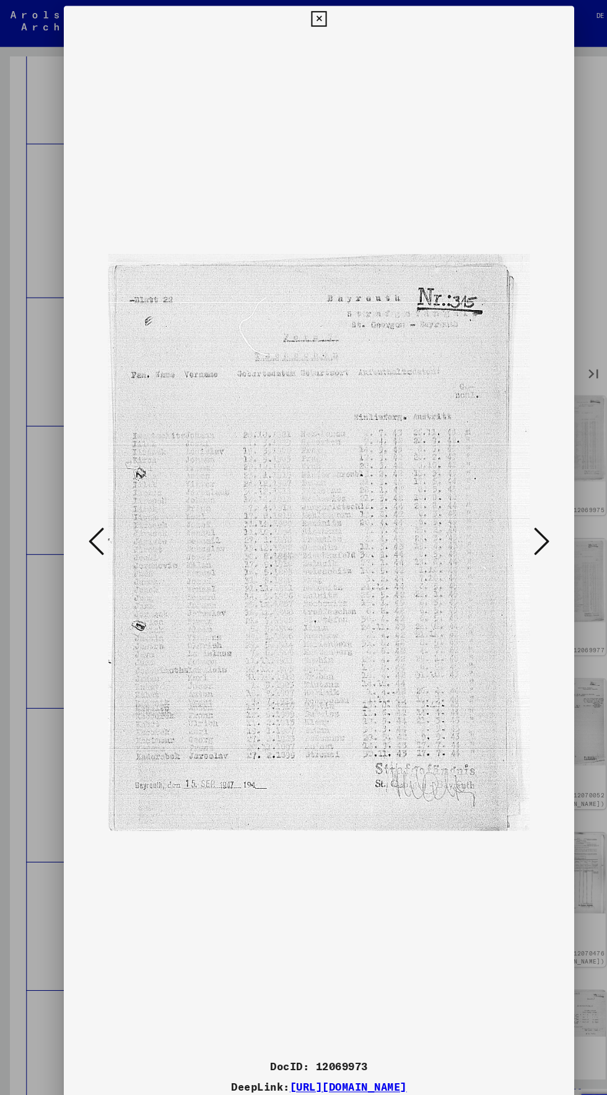
click at [535, 527] on div at bounding box center [304, 515] width 486 height 971
click at [518, 529] on icon at bounding box center [515, 515] width 15 height 30
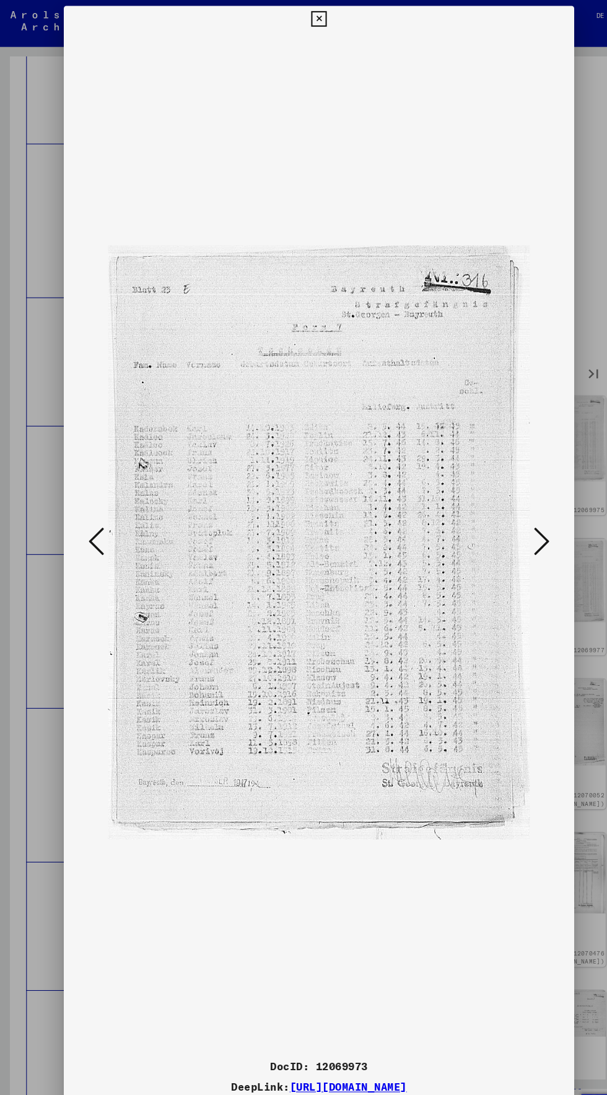
click at [516, 515] on icon at bounding box center [515, 515] width 15 height 30
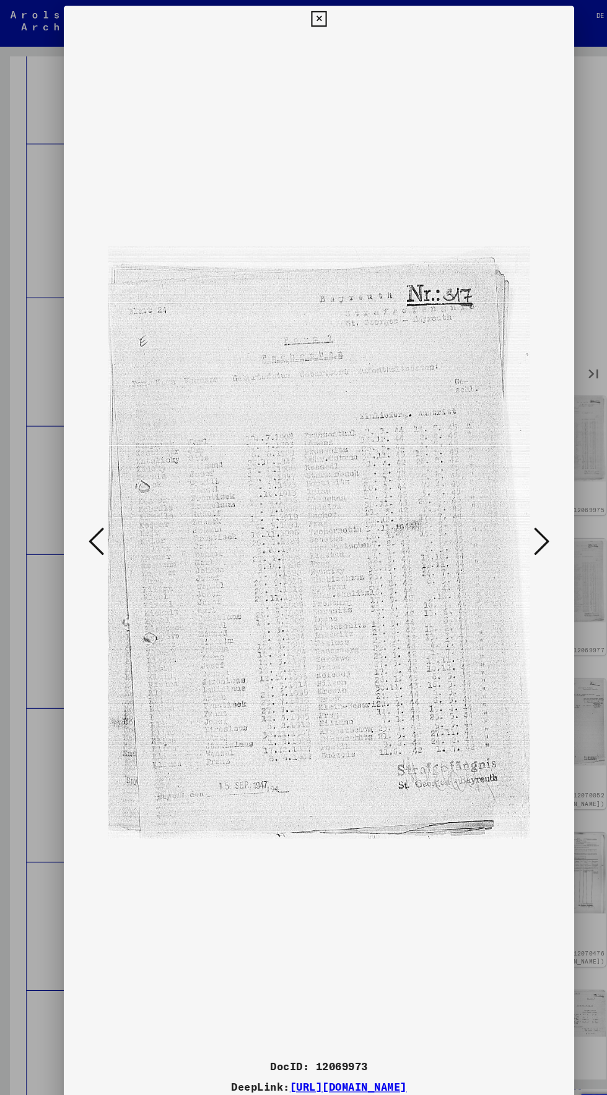
click at [521, 528] on icon at bounding box center [515, 515] width 15 height 30
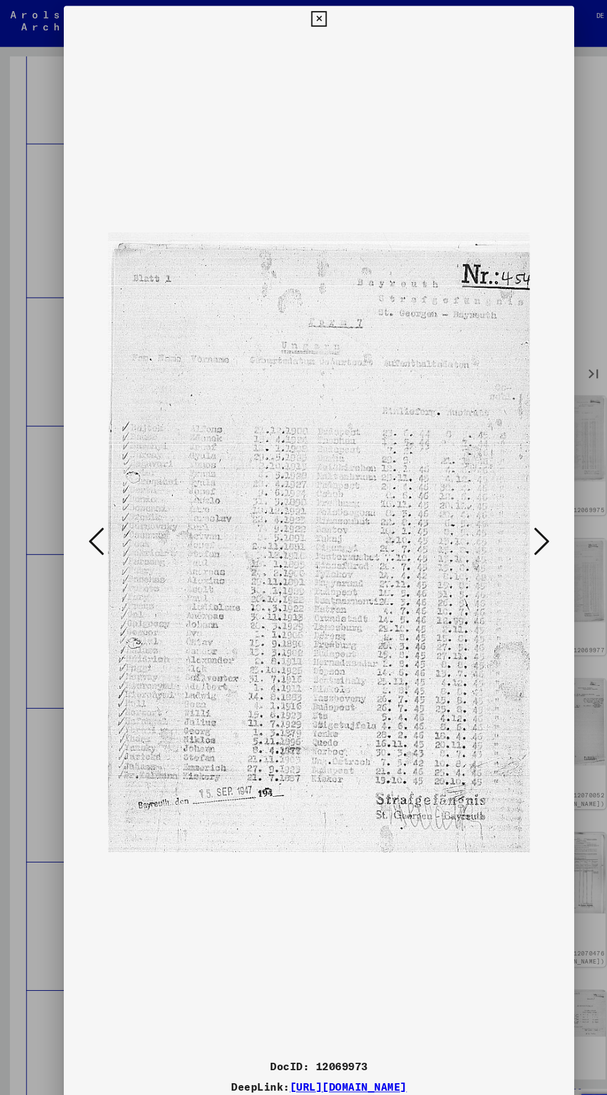
click at [518, 528] on icon at bounding box center [515, 515] width 15 height 30
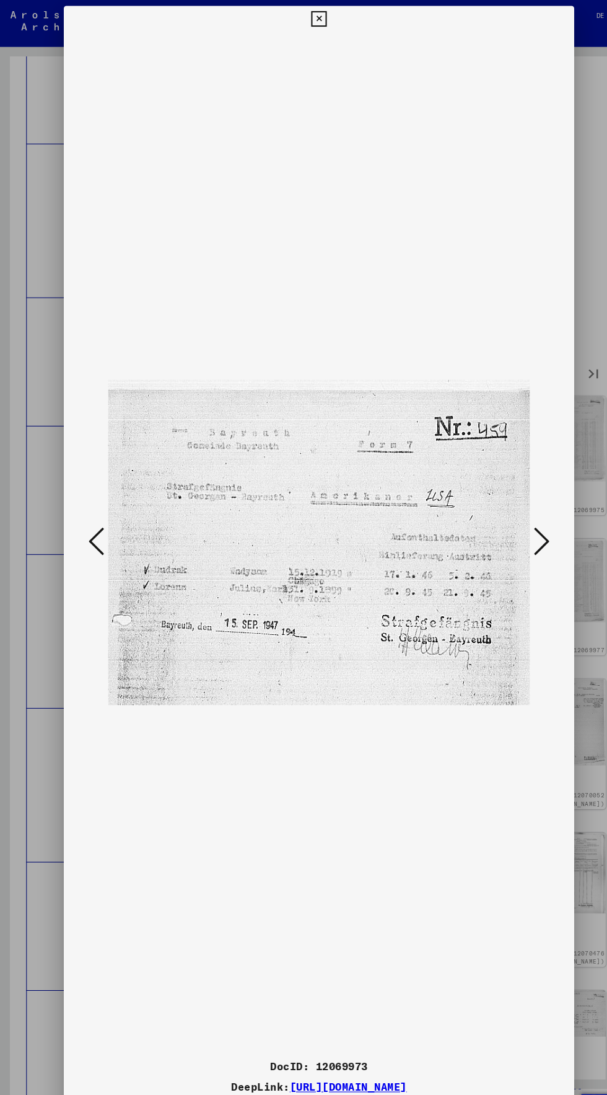
click at [514, 529] on icon at bounding box center [515, 515] width 15 height 30
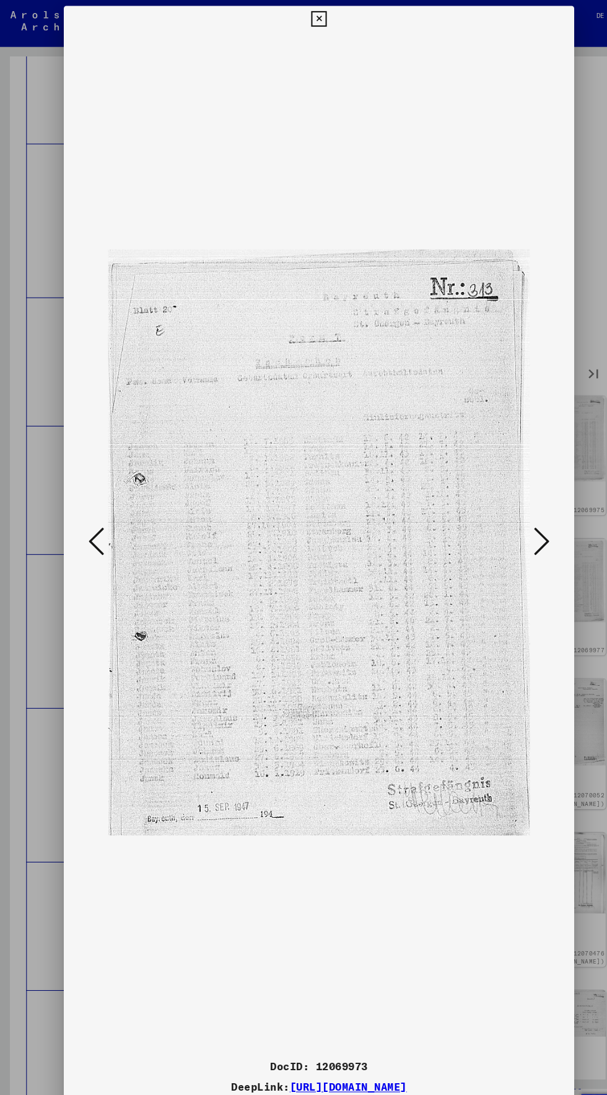
click at [520, 521] on icon at bounding box center [515, 515] width 15 height 30
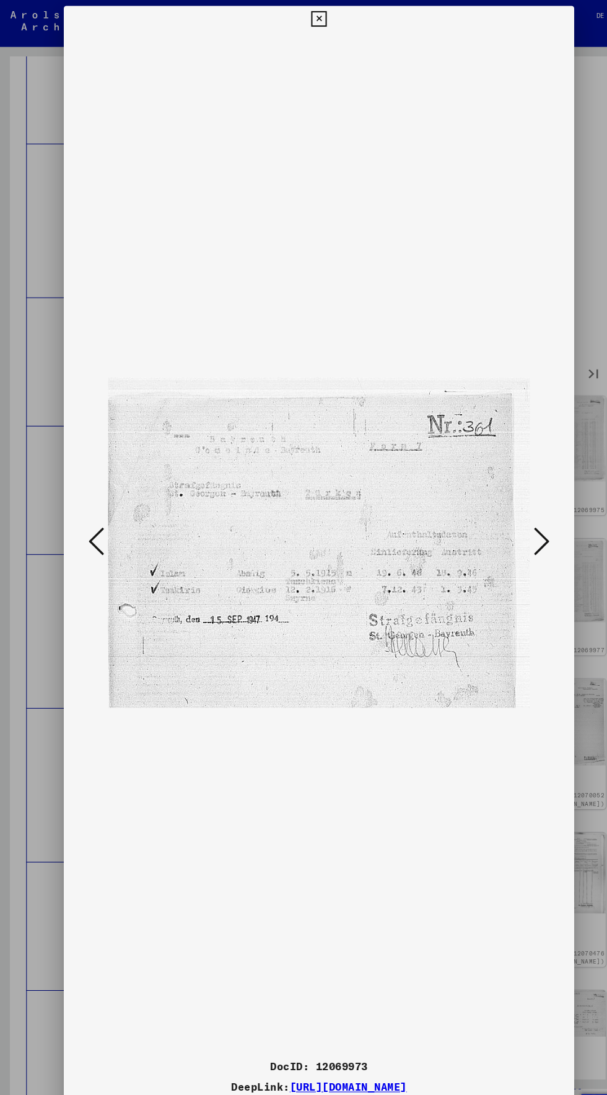
click at [514, 528] on icon at bounding box center [515, 515] width 15 height 30
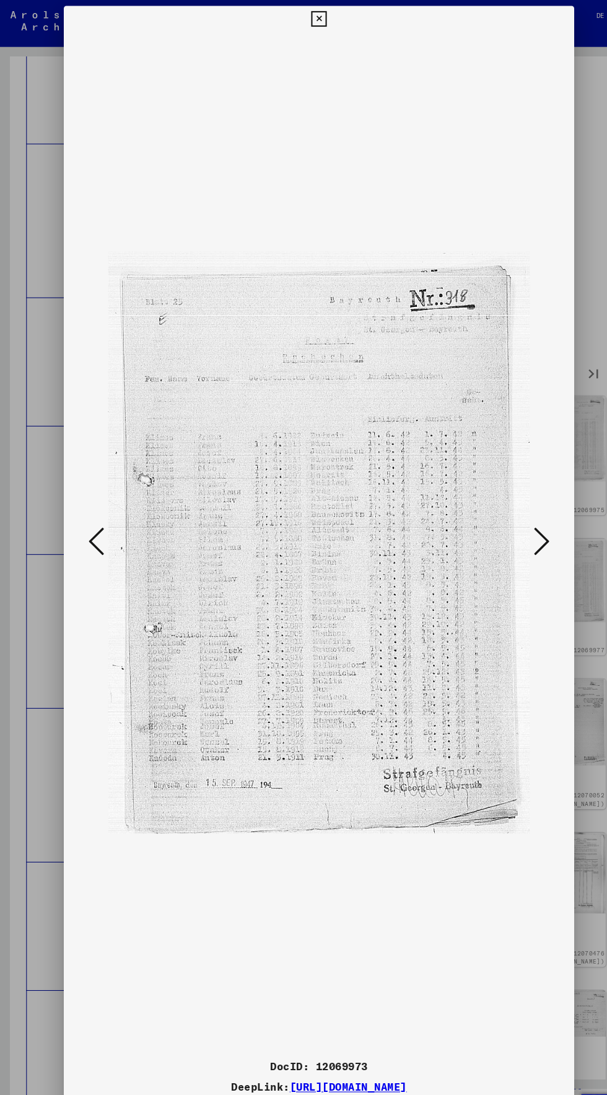
click at [522, 531] on button at bounding box center [515, 515] width 22 height 35
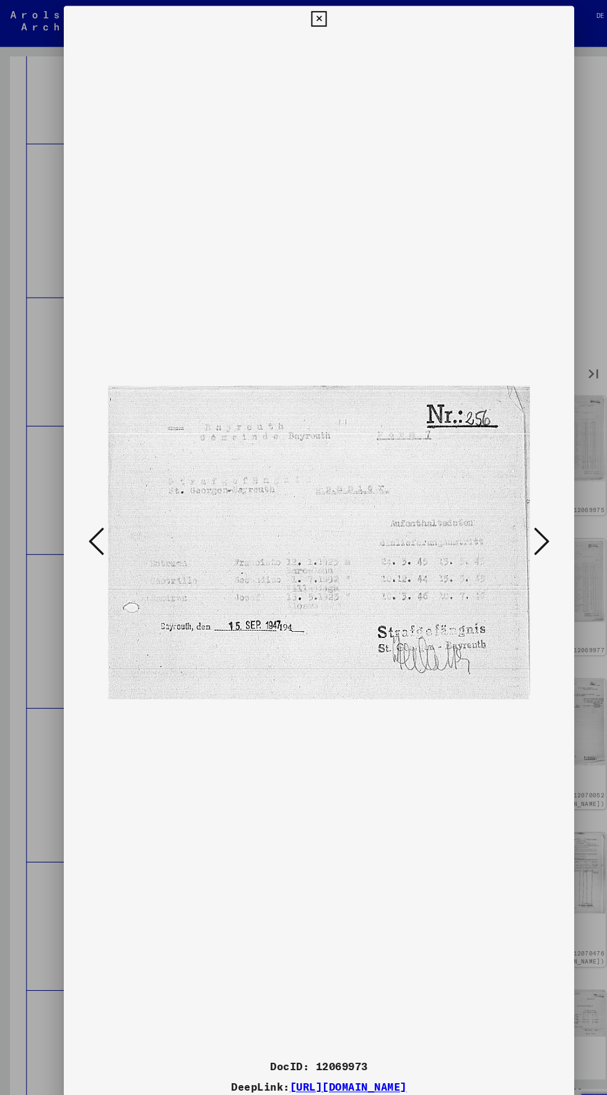
click at [522, 531] on button at bounding box center [515, 515] width 22 height 35
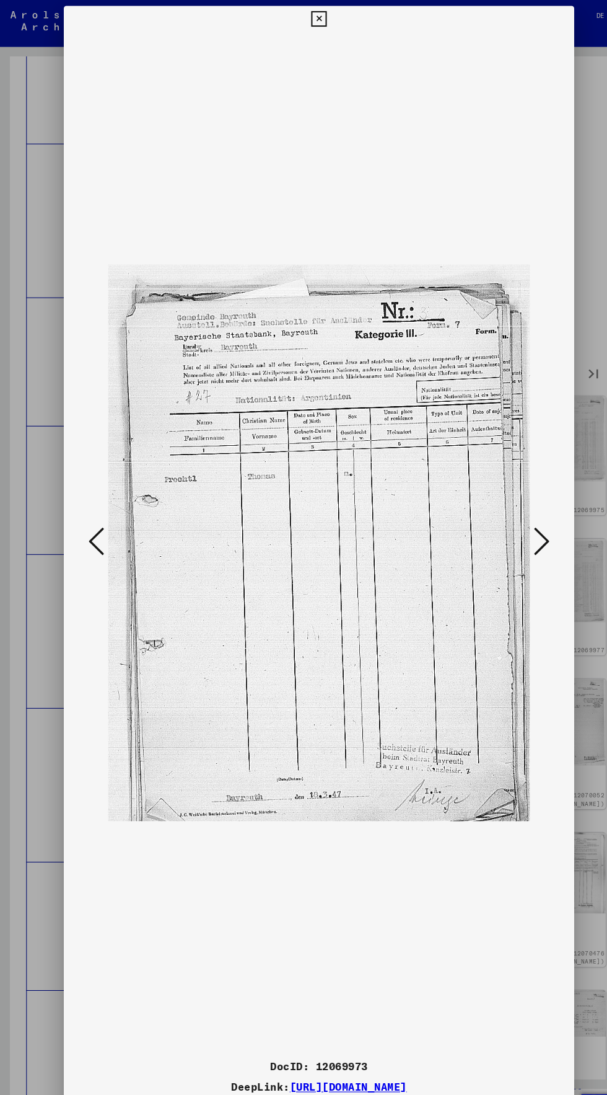
click at [516, 532] on button at bounding box center [515, 515] width 22 height 35
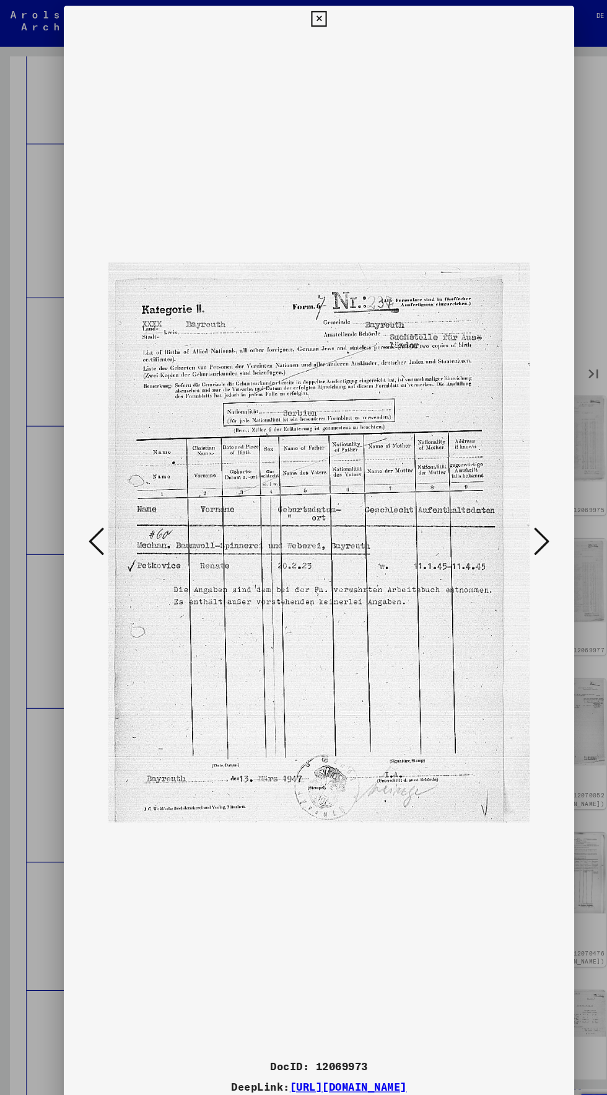
click at [518, 526] on icon at bounding box center [515, 515] width 15 height 30
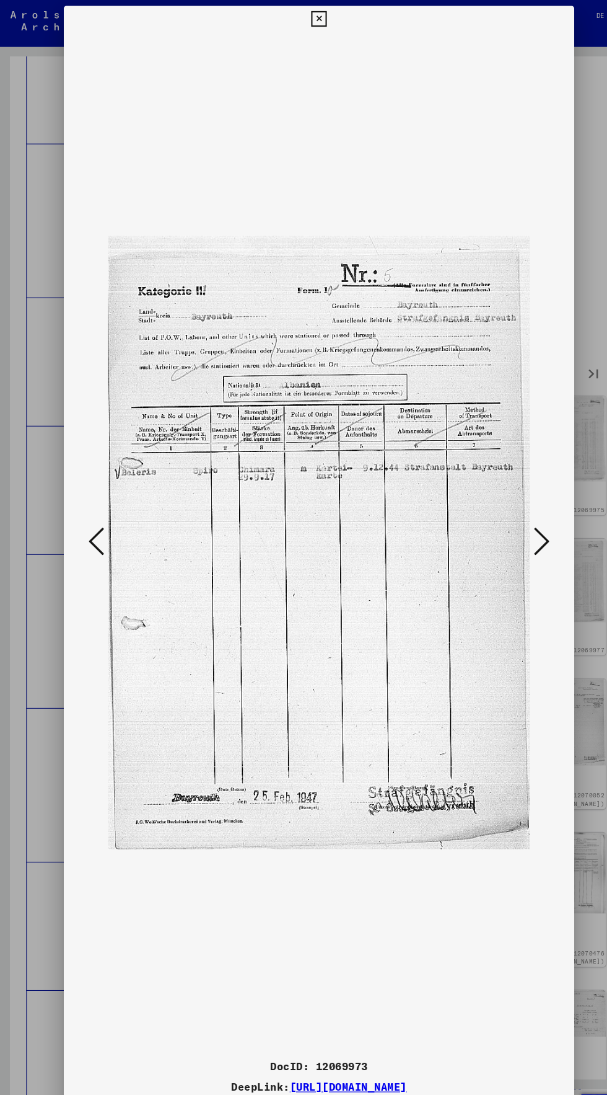
click at [306, 20] on icon at bounding box center [303, 18] width 14 height 15
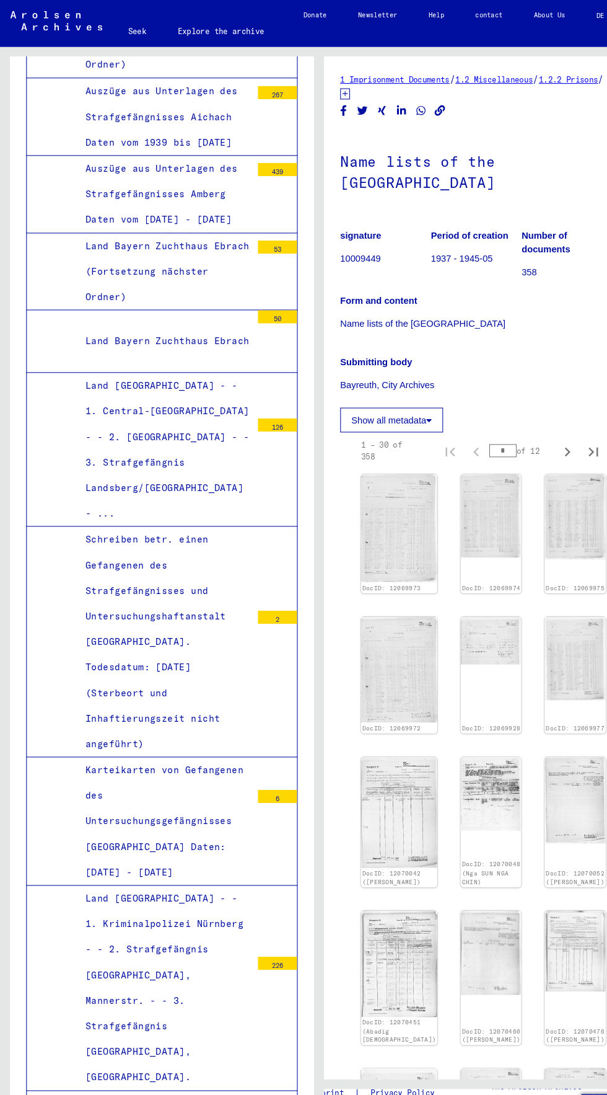
scroll to position [27800, 0]
